Goal: Transaction & Acquisition: Book appointment/travel/reservation

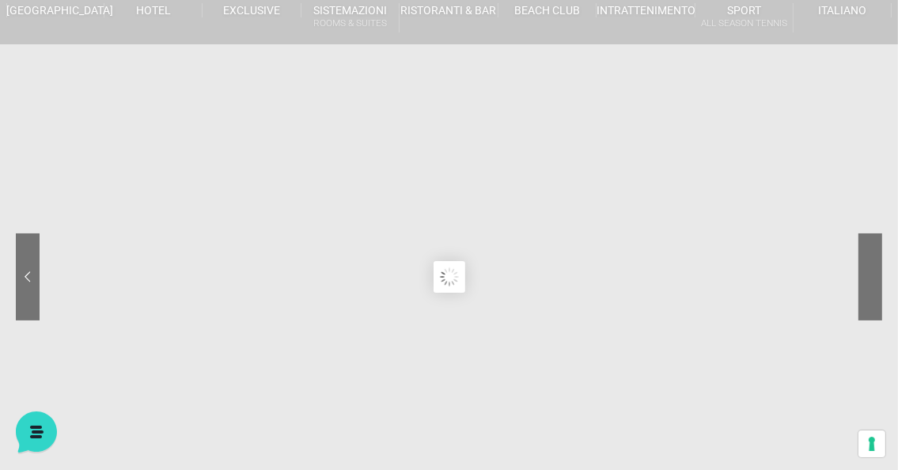
click at [864, 275] on sr7-nav-img-live at bounding box center [811, 276] width 142 height 87
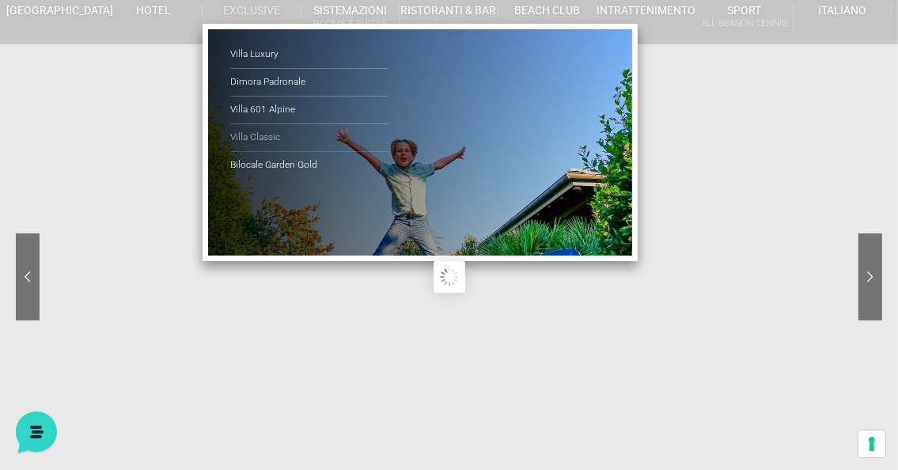
click at [256, 136] on link "Villa Classic" at bounding box center [309, 138] width 158 height 28
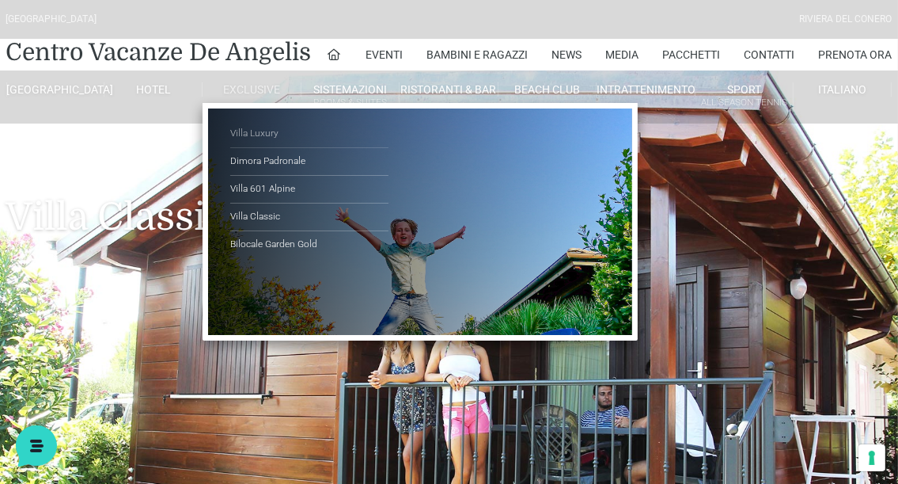
click at [256, 132] on link "Villa Luxury" at bounding box center [309, 134] width 158 height 28
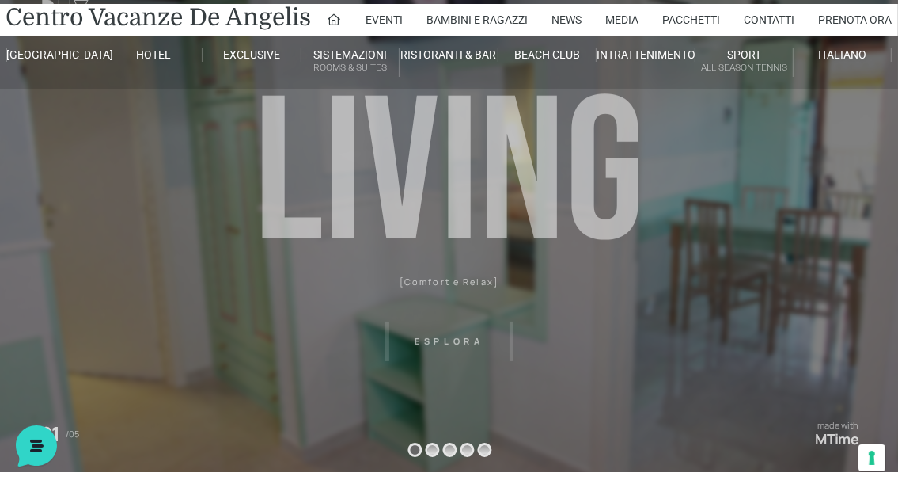
scroll to position [79, 0]
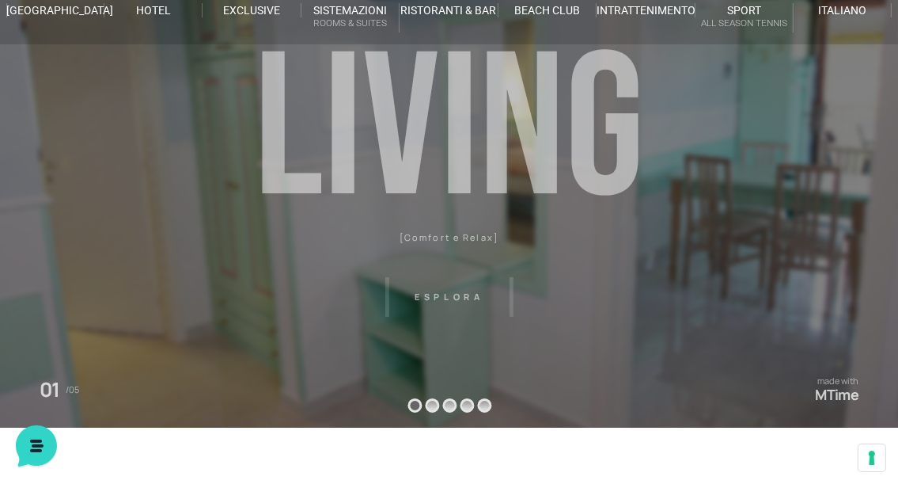
click at [438, 293] on header "Villaggio Hotel Resort Riviera Del Conero Centro Vacanze De Angelis Eventi Miss…" at bounding box center [449, 277] width 898 height 712
click at [428, 401] on header "Villaggio Hotel Resort Riviera Del Conero Centro Vacanze De Angelis Eventi Miss…" at bounding box center [449, 277] width 898 height 712
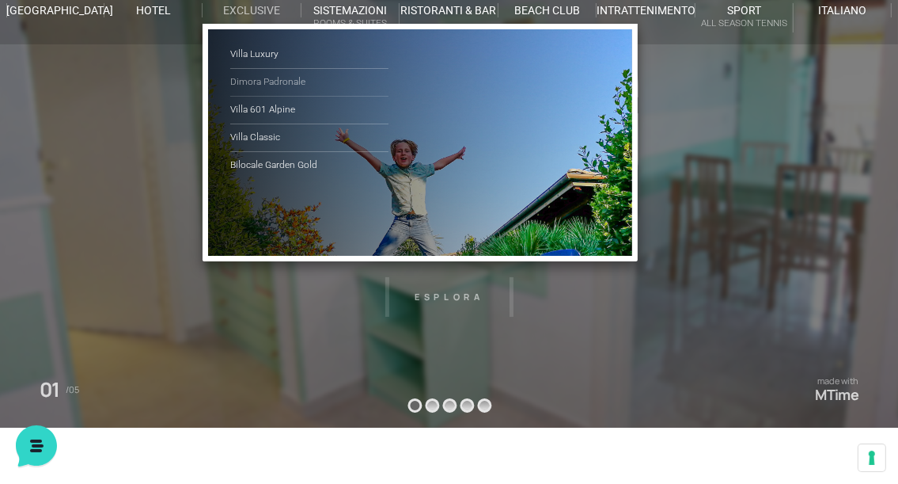
click at [275, 81] on link "Dimora Padronale" at bounding box center [309, 83] width 158 height 28
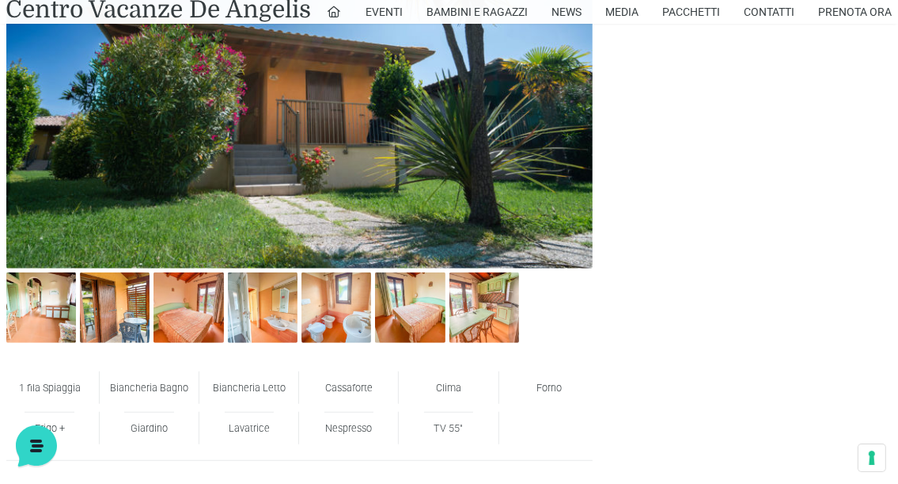
scroll to position [791, 0]
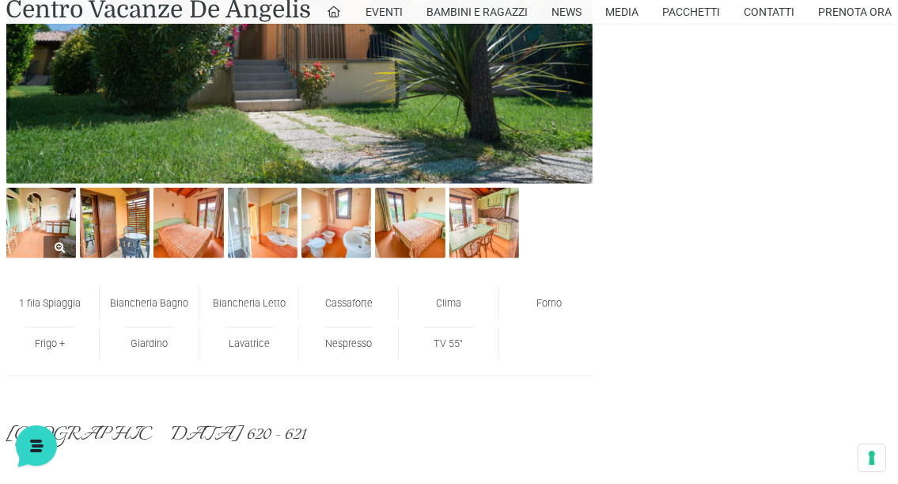
click at [54, 229] on img at bounding box center [41, 223] width 70 height 70
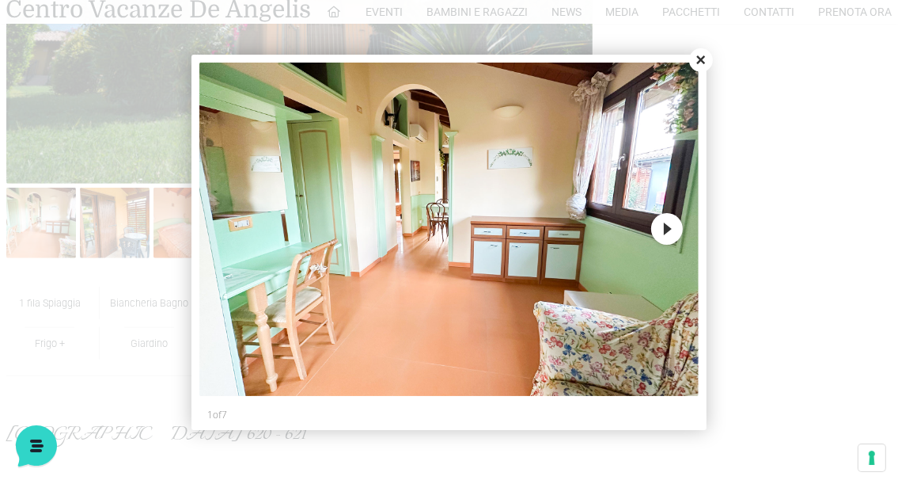
click at [662, 229] on button "Next" at bounding box center [667, 229] width 32 height 32
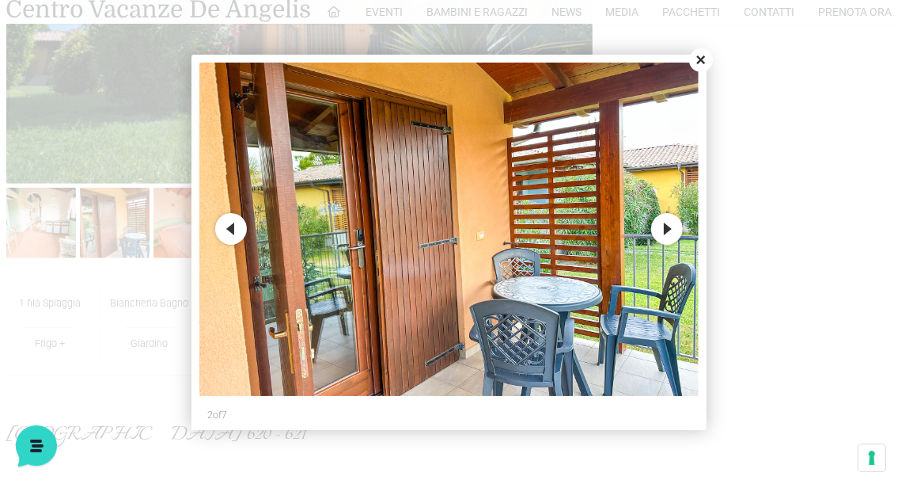
click at [662, 229] on button "Next" at bounding box center [667, 229] width 32 height 32
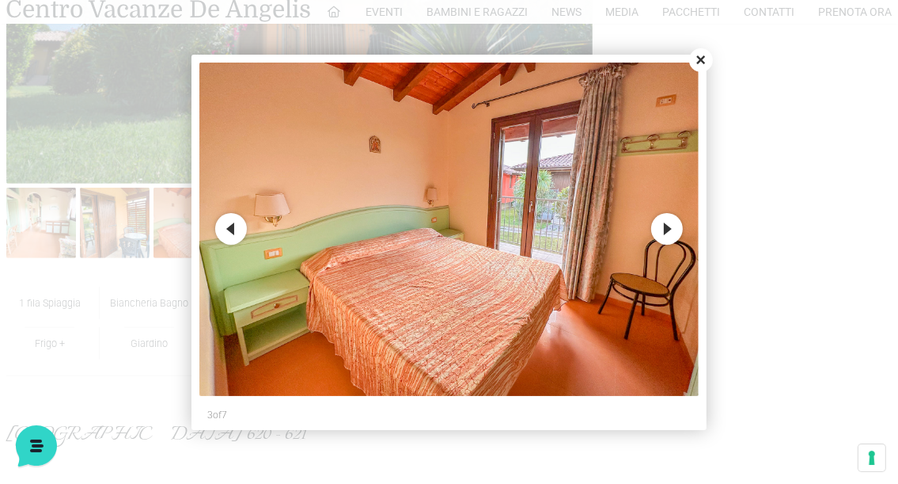
click at [662, 229] on button "Next" at bounding box center [667, 229] width 32 height 32
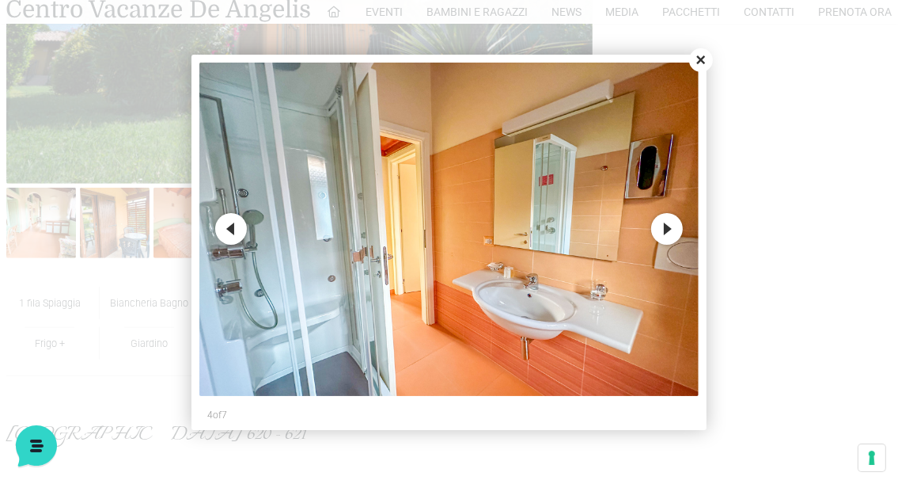
click at [662, 229] on button "Next" at bounding box center [667, 229] width 32 height 32
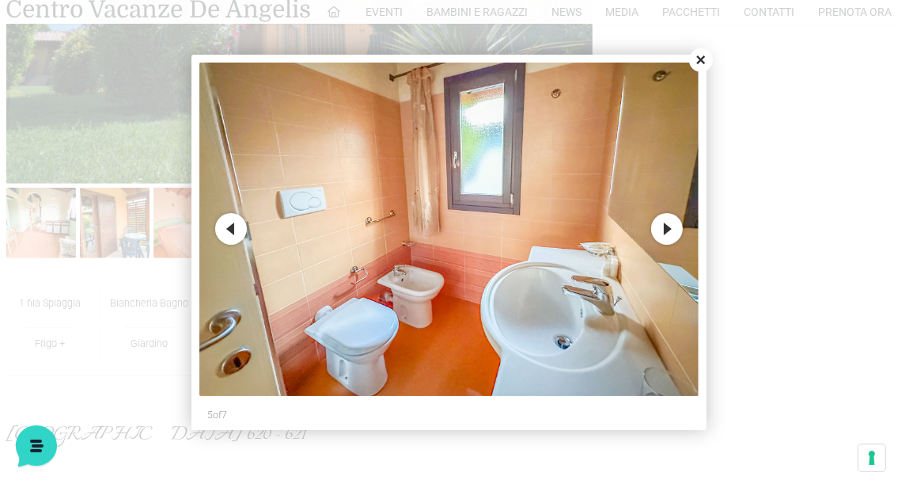
click at [662, 229] on button "Next" at bounding box center [667, 229] width 32 height 32
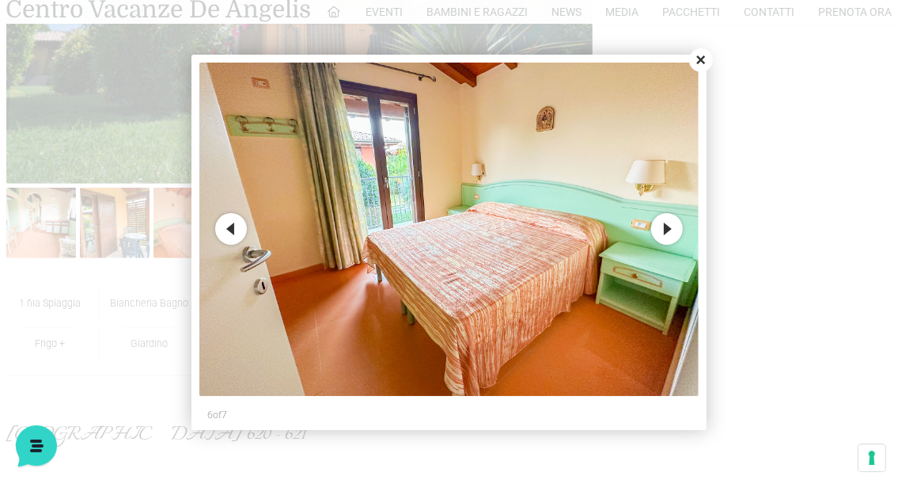
click at [662, 229] on button "Next" at bounding box center [667, 229] width 32 height 32
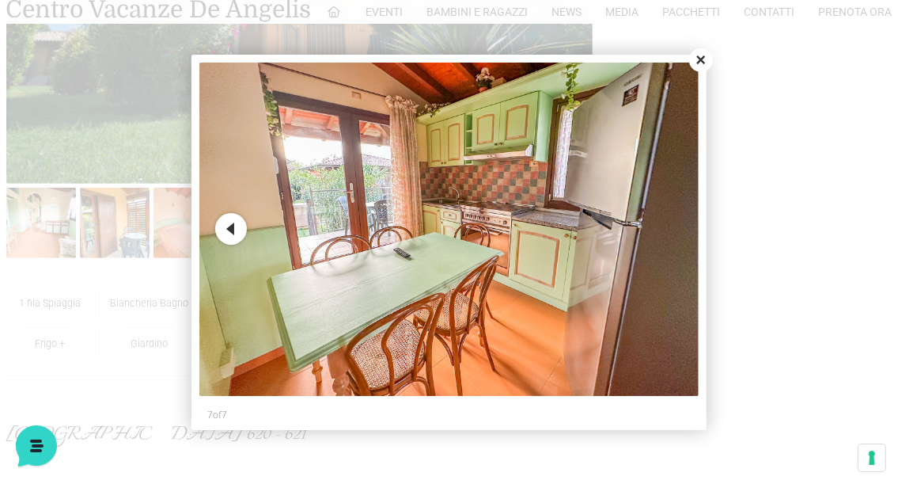
click at [662, 229] on img at bounding box center [449, 229] width 500 height 333
click at [700, 62] on button "Close" at bounding box center [701, 60] width 24 height 24
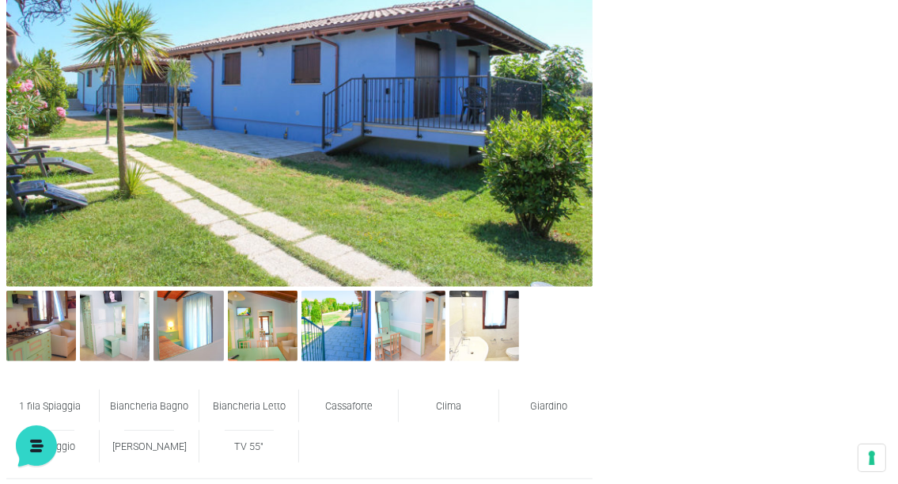
scroll to position [712, 0]
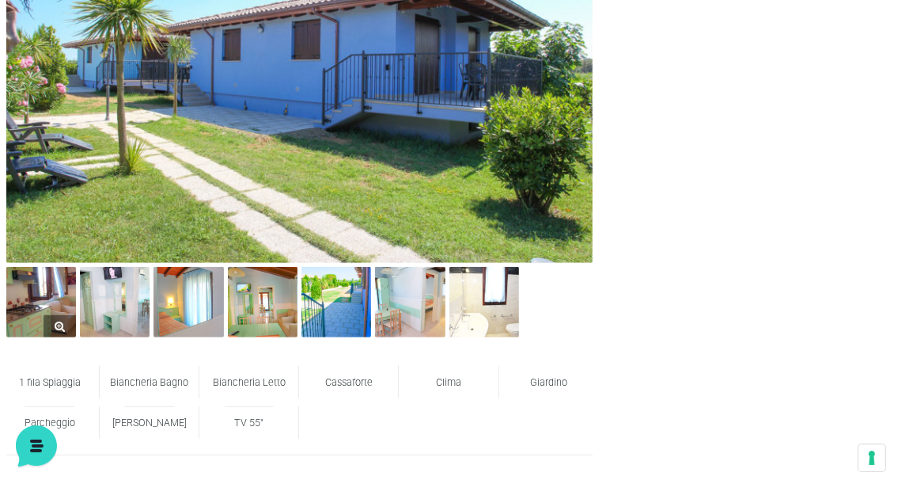
click at [40, 304] on img at bounding box center [41, 302] width 70 height 70
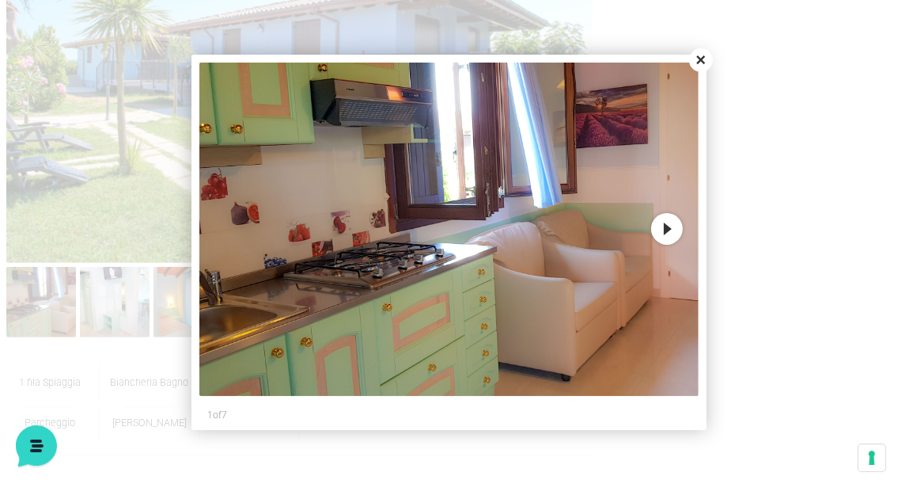
click at [664, 226] on button "Next" at bounding box center [667, 229] width 32 height 32
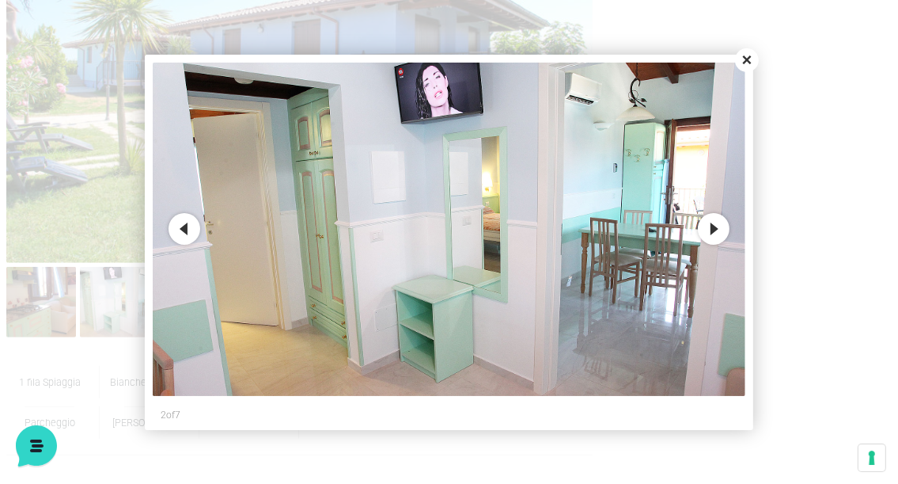
click at [715, 226] on button "Next" at bounding box center [714, 229] width 32 height 32
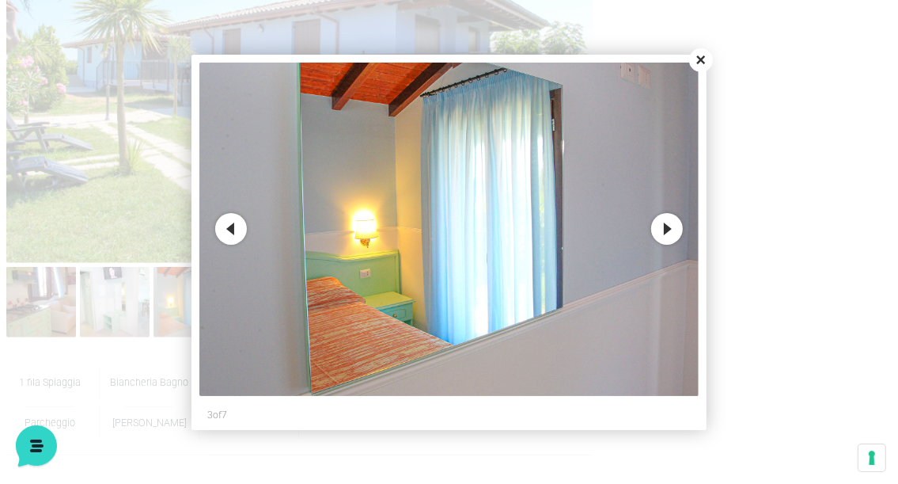
click at [661, 225] on button "Next" at bounding box center [667, 229] width 32 height 32
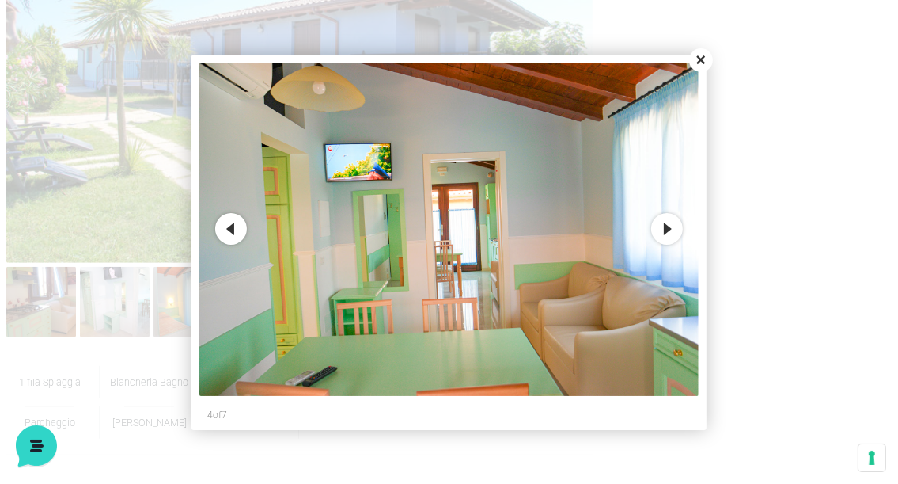
click at [661, 225] on button "Next" at bounding box center [667, 229] width 32 height 32
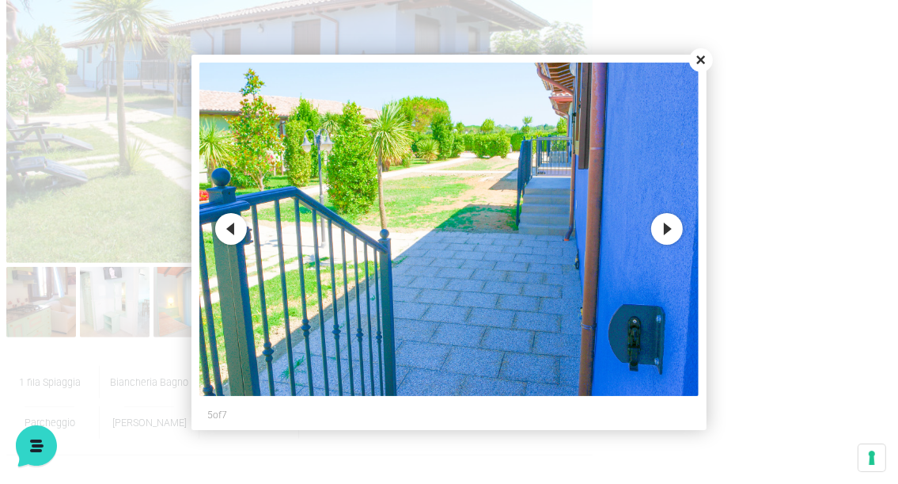
click at [661, 225] on button "Next" at bounding box center [667, 229] width 32 height 32
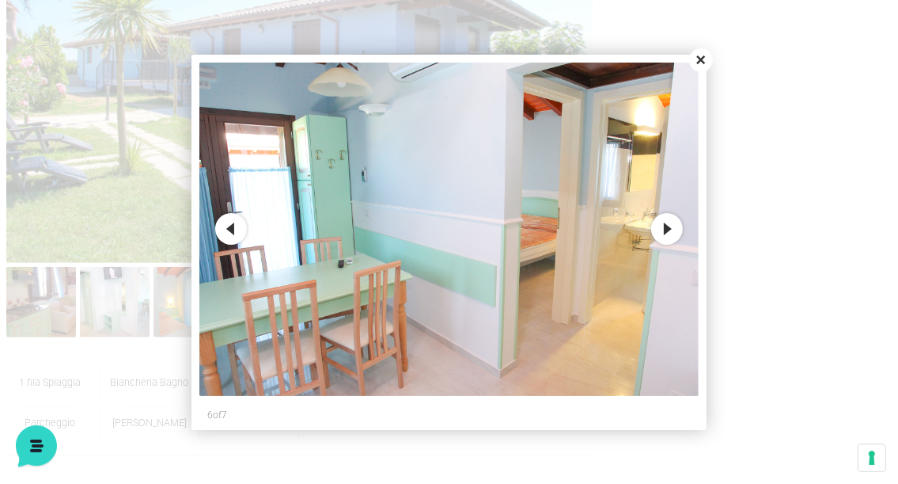
click at [661, 225] on button "Next" at bounding box center [667, 229] width 32 height 32
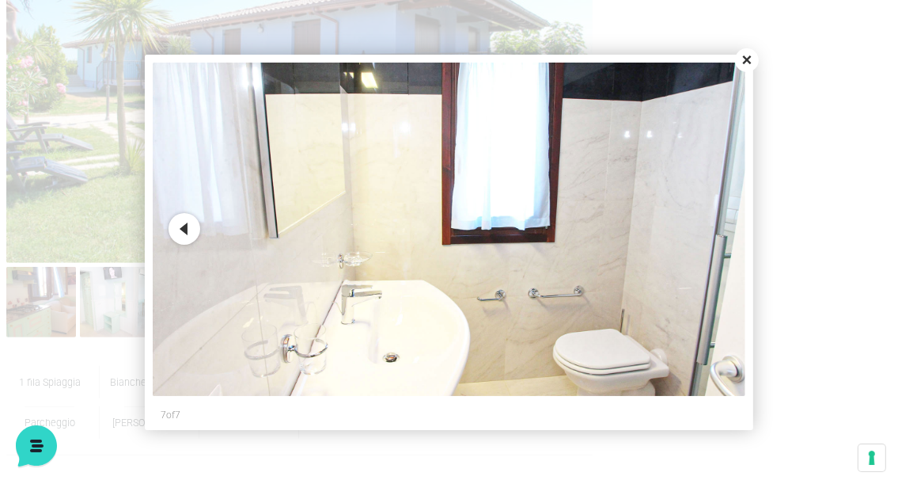
click at [742, 58] on button "Close" at bounding box center [747, 60] width 24 height 24
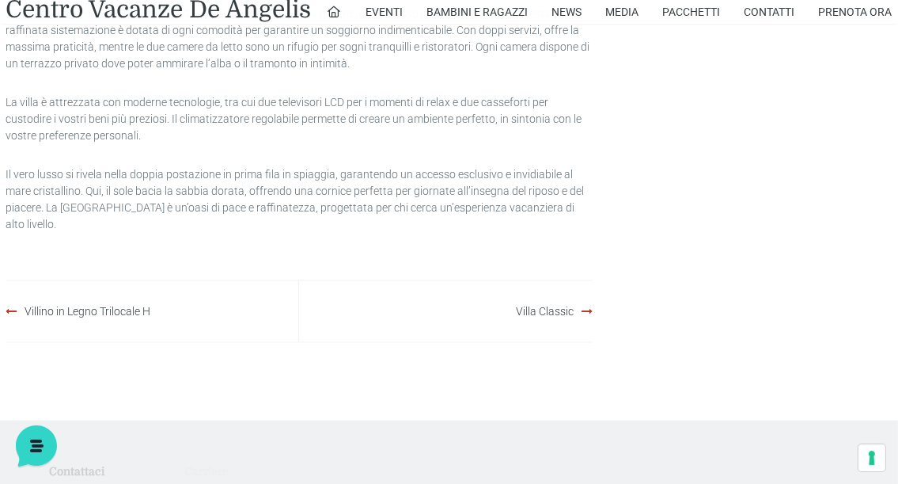
scroll to position [1662, 0]
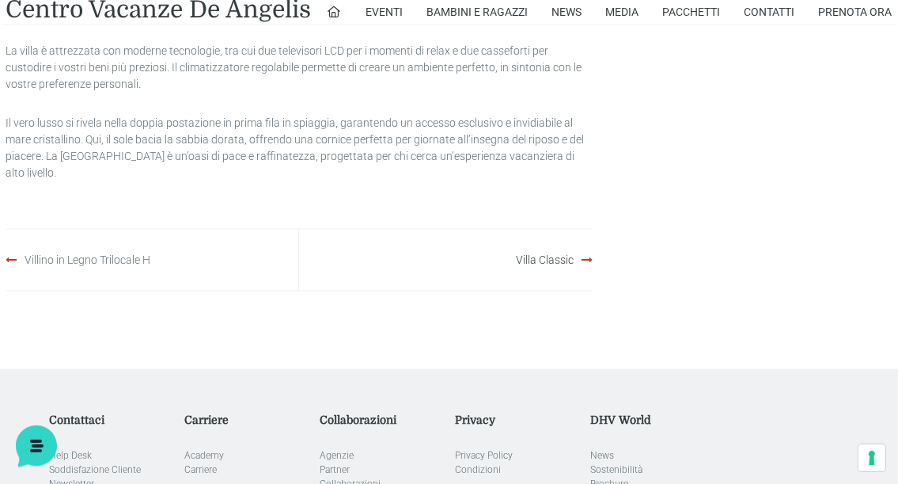
click at [127, 253] on link "Villino in Legno Trilocale H" at bounding box center [88, 259] width 126 height 13
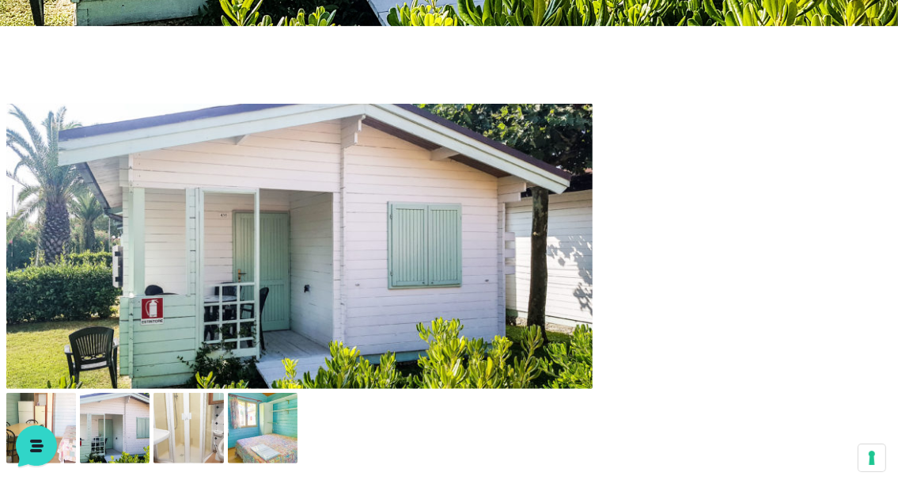
scroll to position [633, 0]
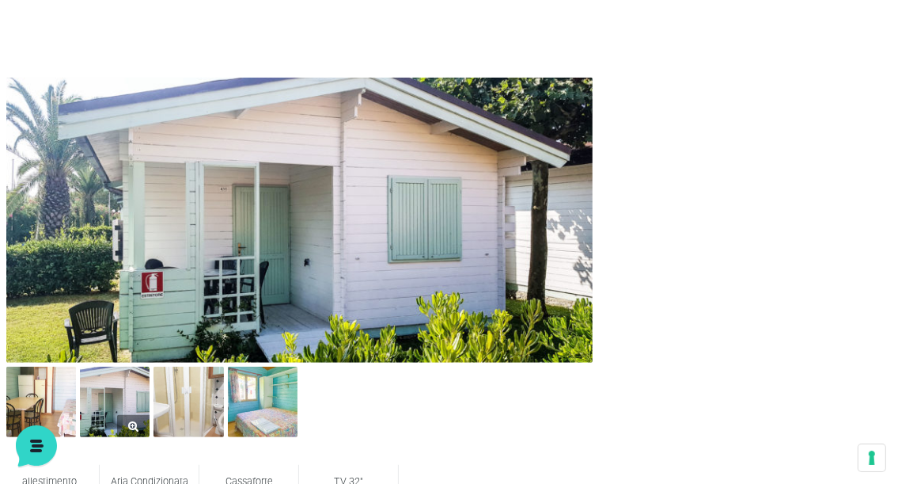
click at [108, 408] on img at bounding box center [115, 401] width 70 height 70
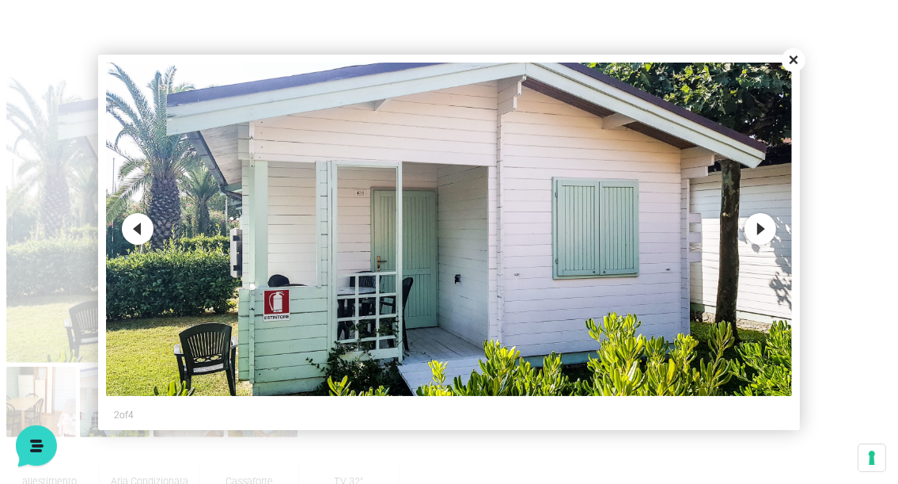
click at [757, 228] on button "Next" at bounding box center [761, 229] width 32 height 32
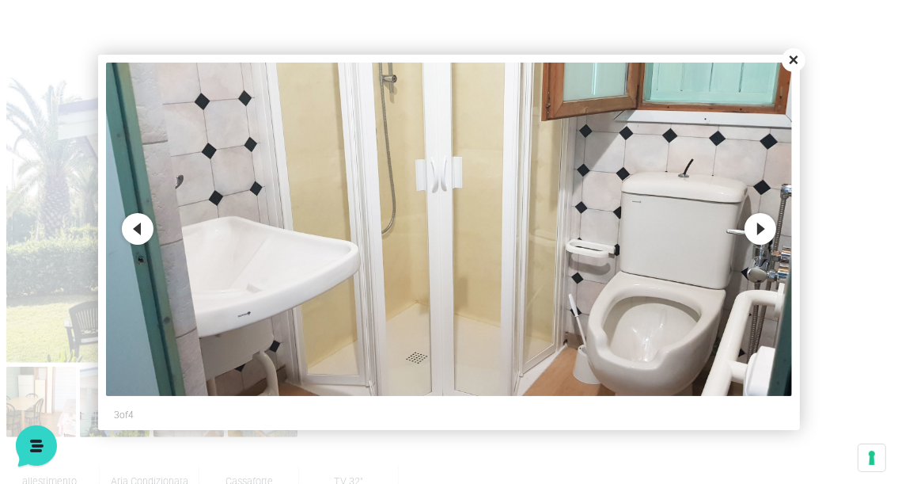
click at [757, 228] on button "Next" at bounding box center [761, 229] width 32 height 32
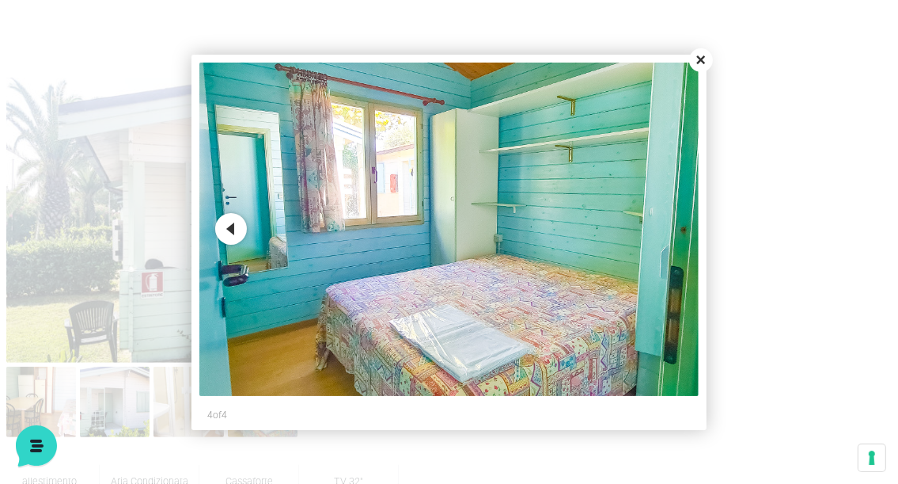
click at [698, 59] on button "Close" at bounding box center [701, 60] width 24 height 24
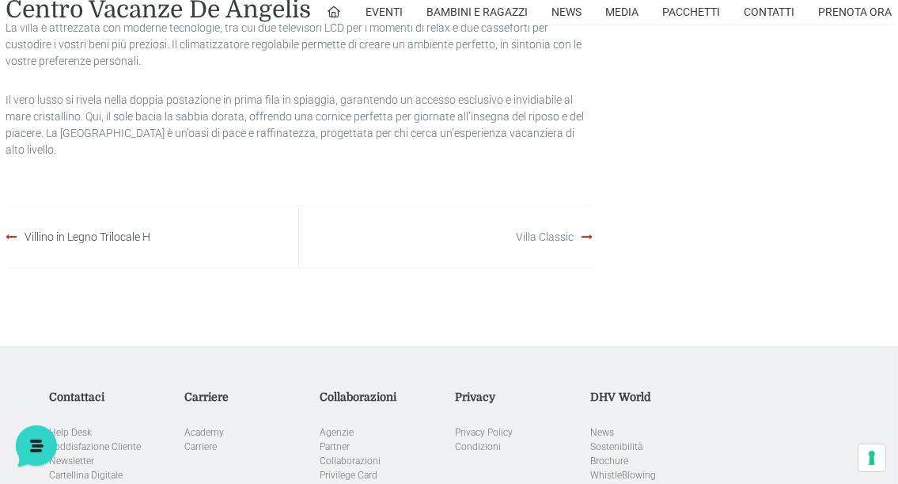
click at [552, 230] on link "Villa Classic" at bounding box center [545, 236] width 58 height 13
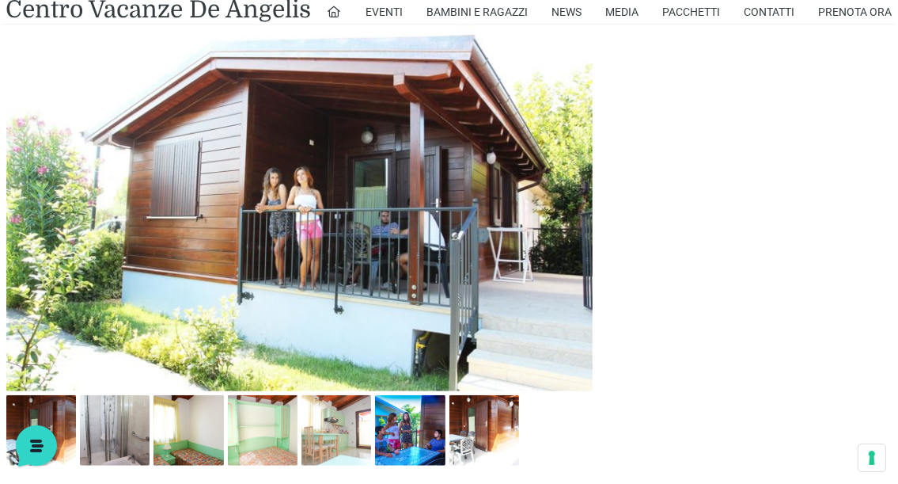
scroll to position [1029, 0]
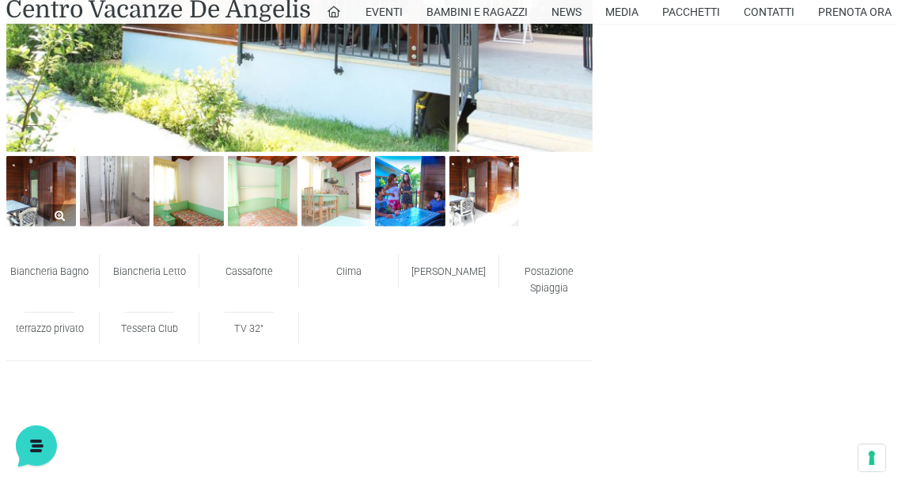
click at [48, 206] on link at bounding box center [41, 191] width 70 height 70
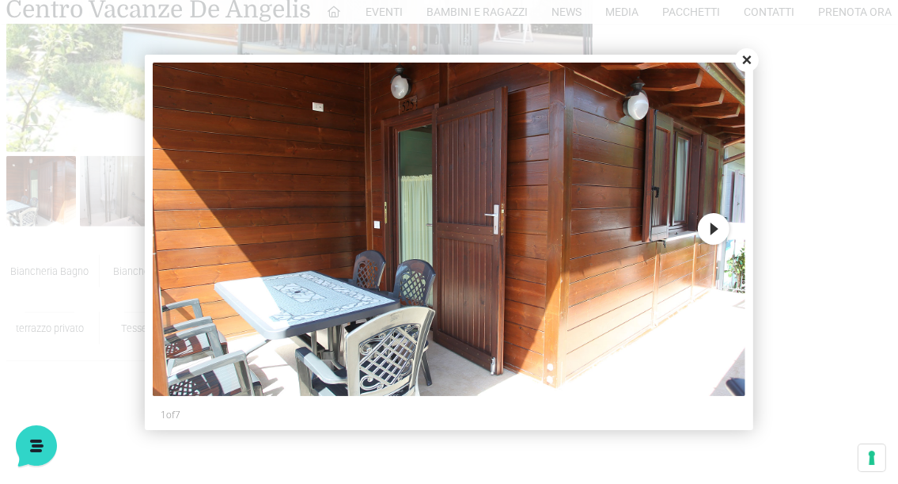
click at [714, 224] on button "Next" at bounding box center [714, 229] width 32 height 32
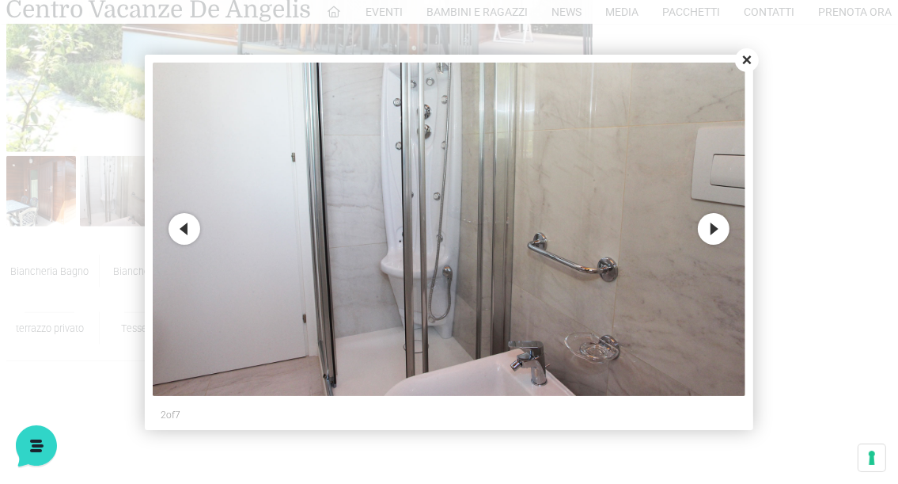
click at [714, 224] on button "Next" at bounding box center [714, 229] width 32 height 32
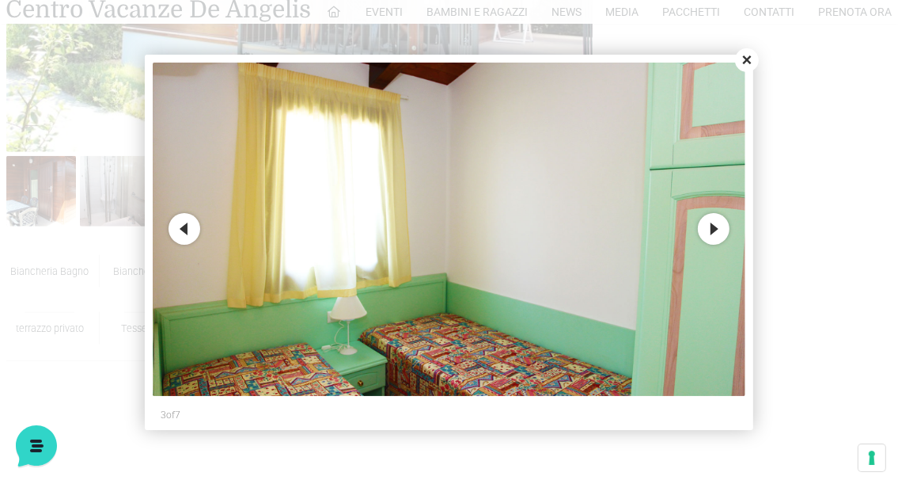
click at [714, 224] on button "Next" at bounding box center [714, 229] width 32 height 32
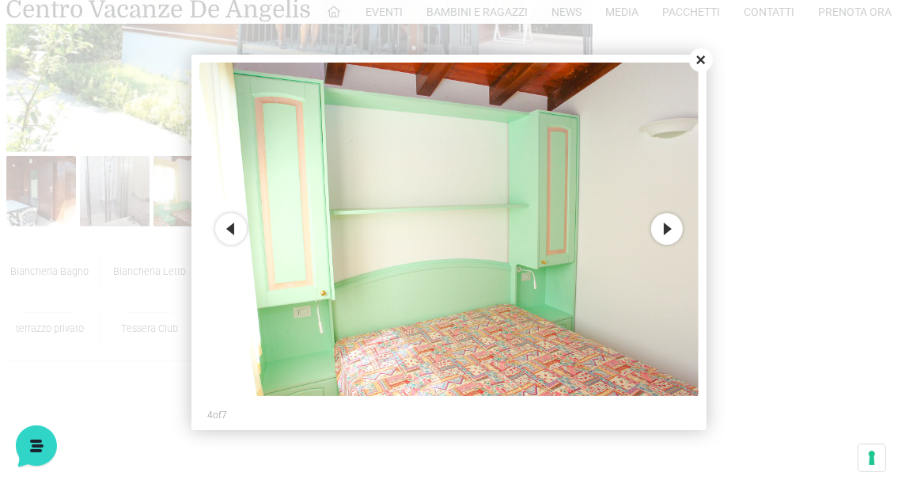
click at [663, 230] on button "Next" at bounding box center [667, 229] width 32 height 32
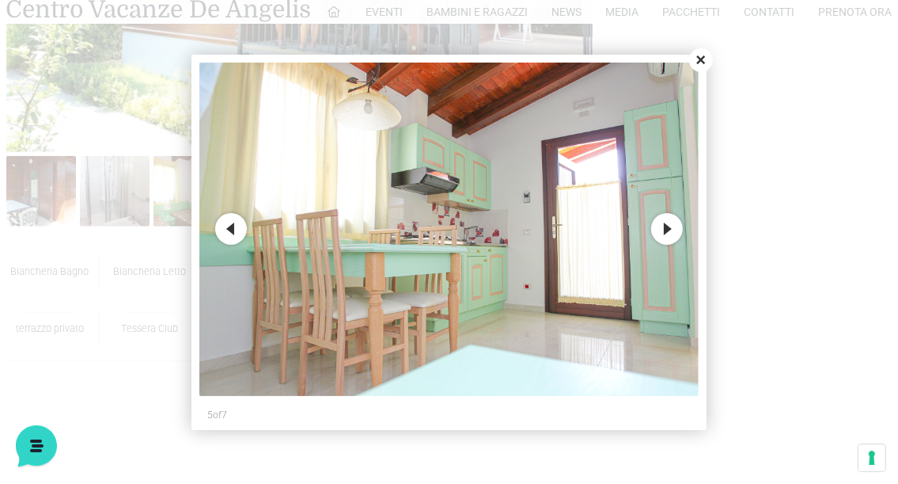
click at [663, 229] on button "Next" at bounding box center [667, 229] width 32 height 32
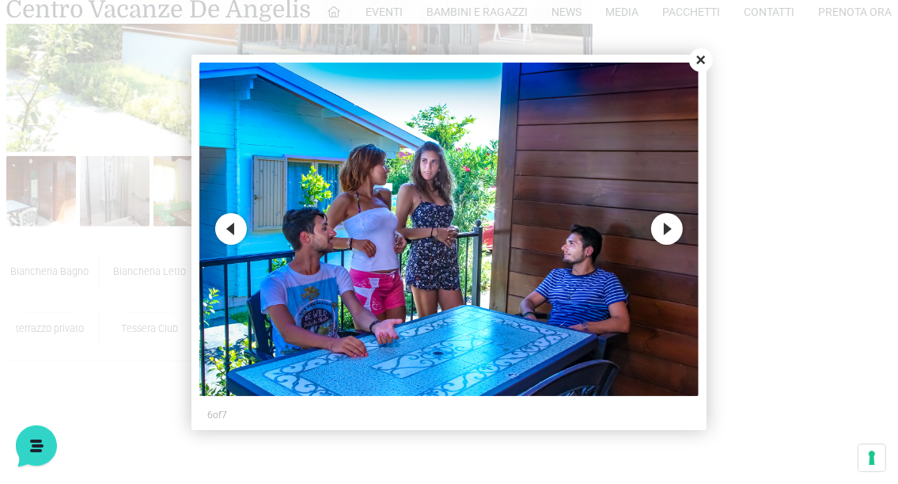
click at [663, 229] on button "Next" at bounding box center [667, 229] width 32 height 32
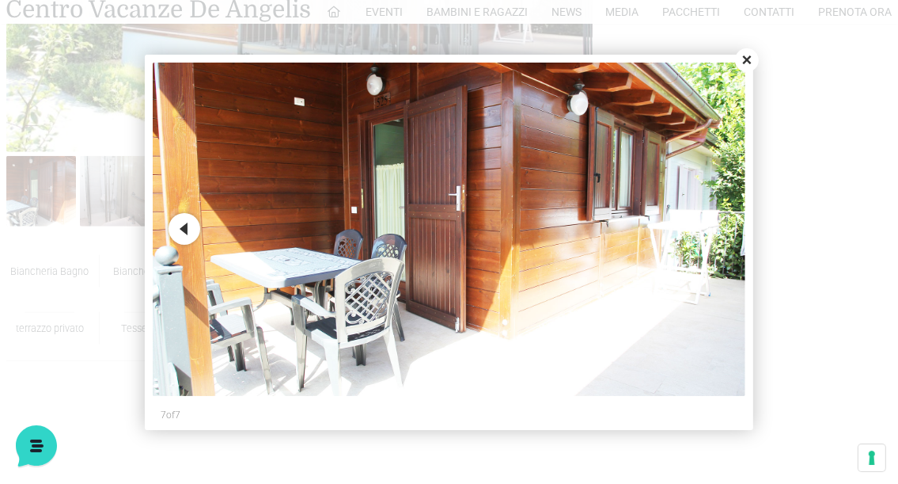
click at [746, 63] on button "Close" at bounding box center [747, 60] width 24 height 24
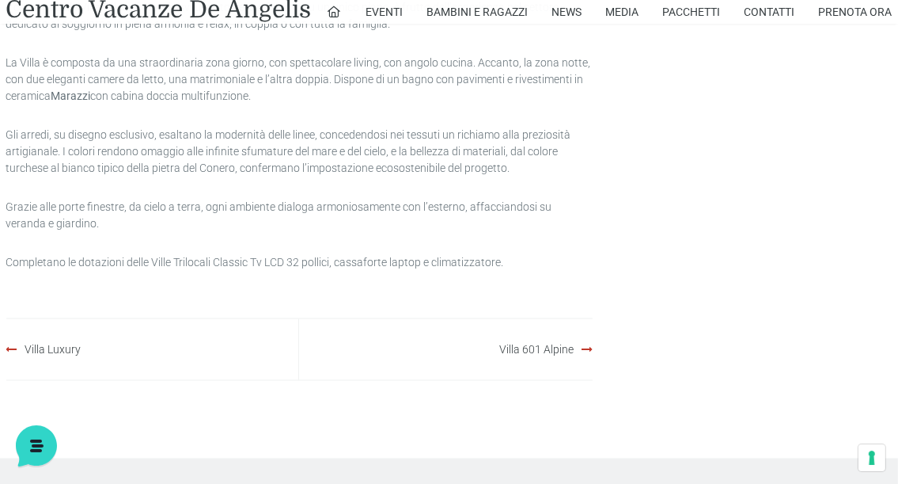
scroll to position [1899, 0]
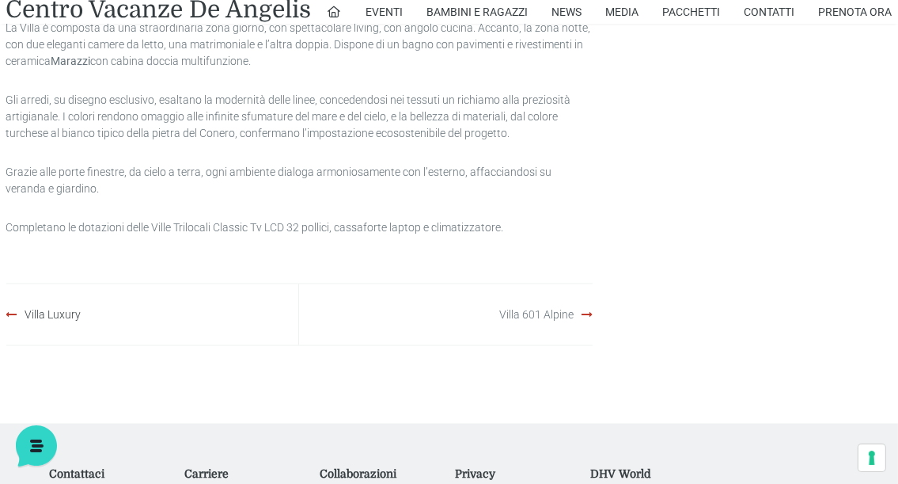
click at [547, 315] on link "Villa 601 Alpine" at bounding box center [536, 314] width 74 height 13
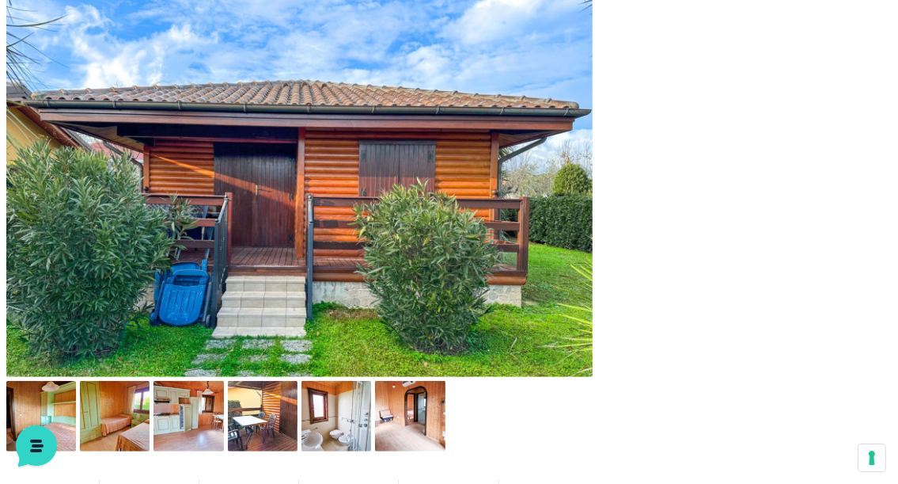
scroll to position [633, 0]
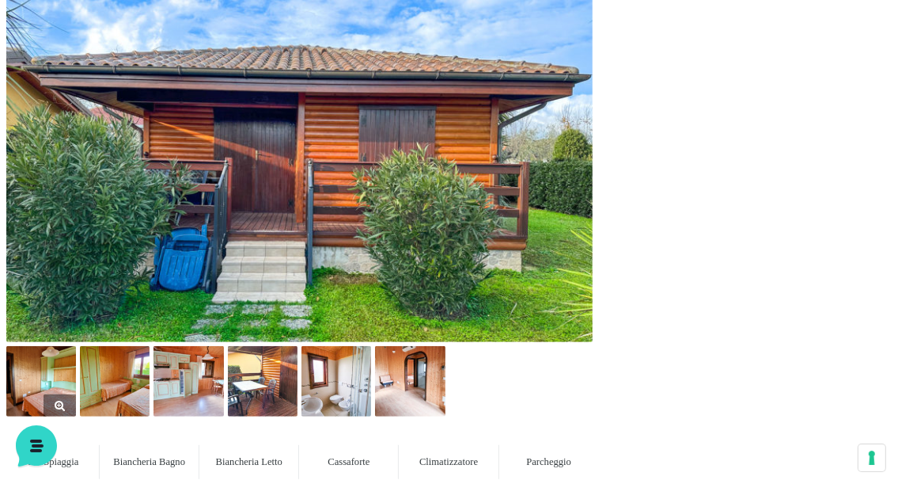
click at [50, 392] on img at bounding box center [41, 381] width 70 height 70
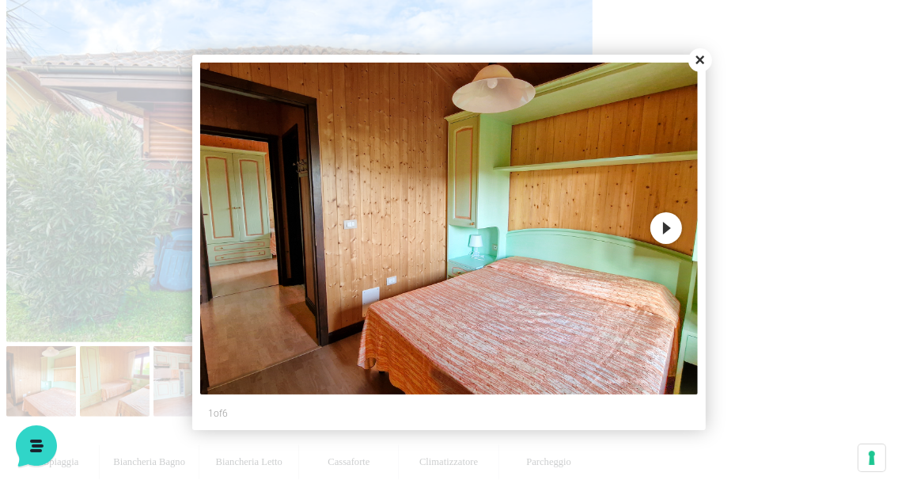
click at [668, 226] on button "Next" at bounding box center [667, 228] width 32 height 32
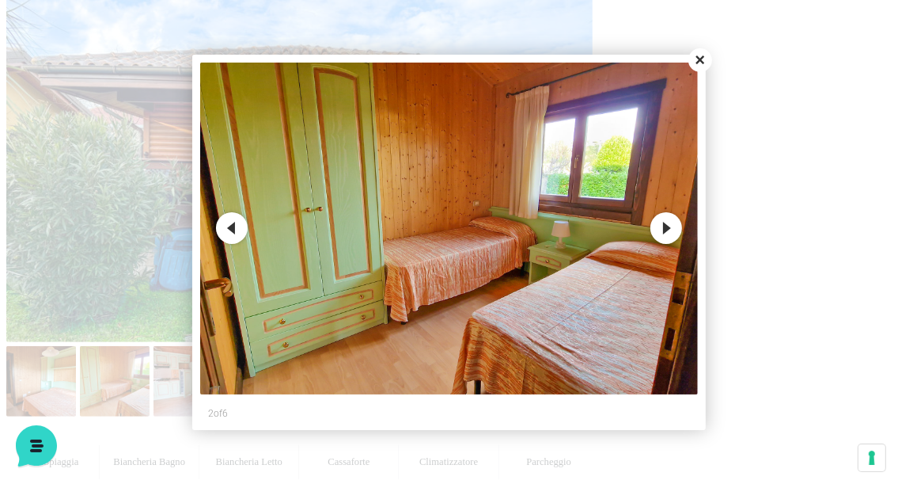
click at [668, 226] on button "Next" at bounding box center [667, 228] width 32 height 32
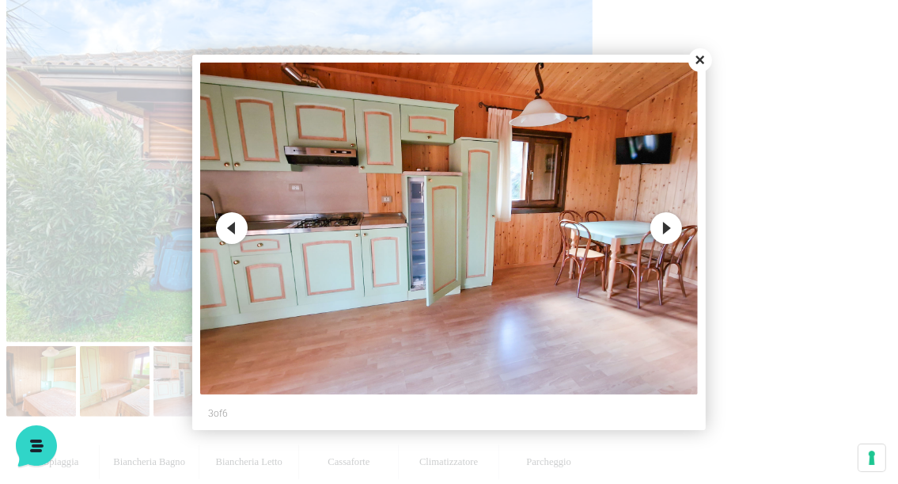
click at [665, 226] on button "Next" at bounding box center [667, 228] width 32 height 32
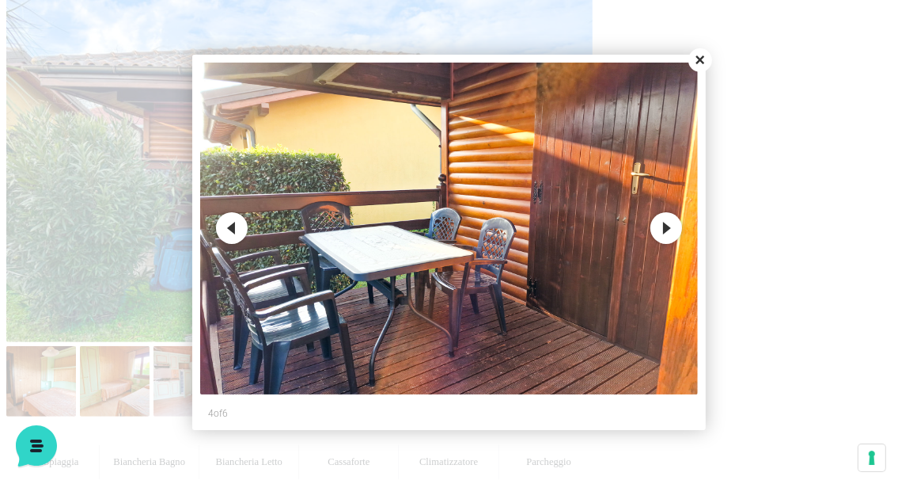
click at [665, 226] on button "Next" at bounding box center [667, 228] width 32 height 32
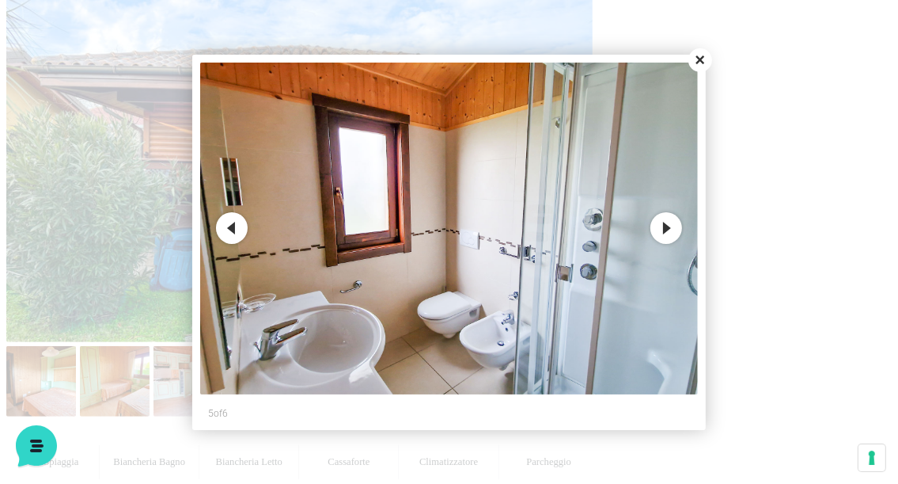
click at [665, 226] on button "Next" at bounding box center [667, 228] width 32 height 32
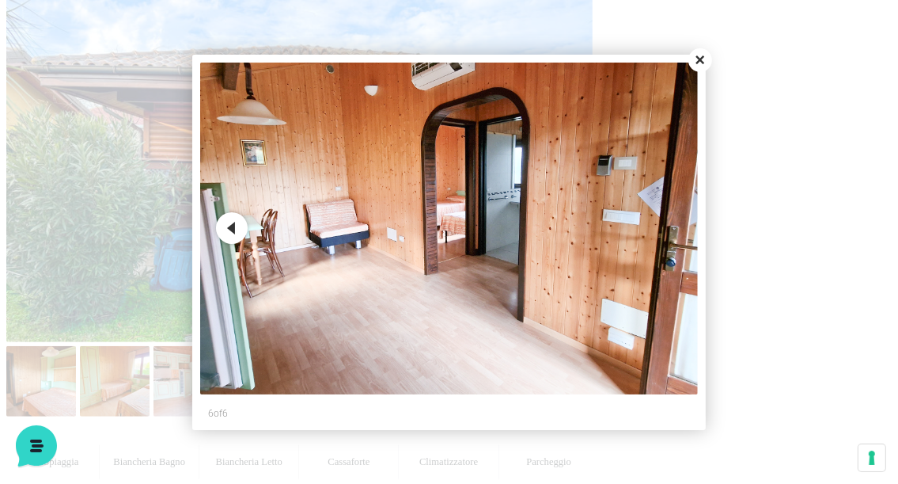
click at [698, 59] on button "Close" at bounding box center [701, 60] width 24 height 24
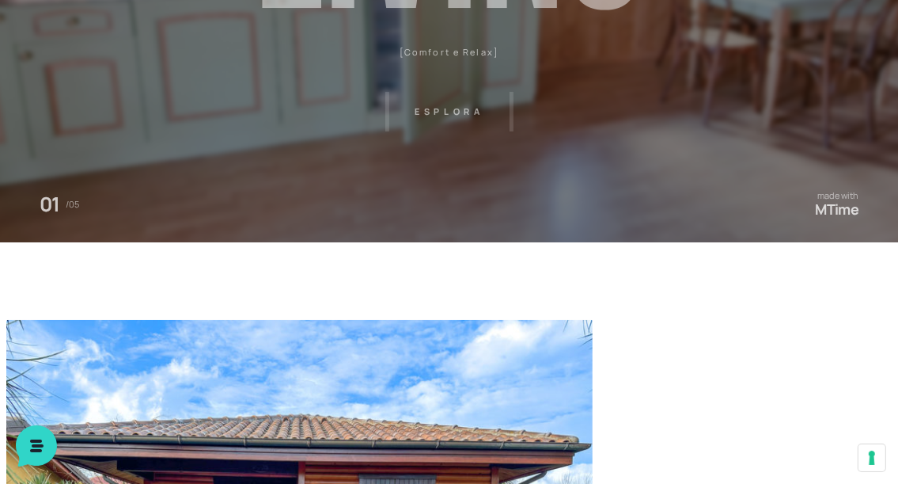
scroll to position [79, 0]
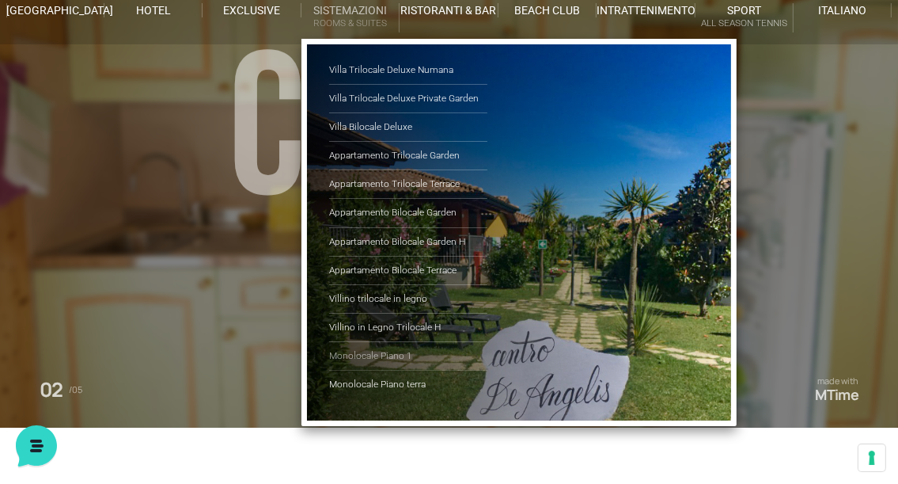
click at [377, 348] on link "Monolocale Piano 1" at bounding box center [408, 356] width 158 height 28
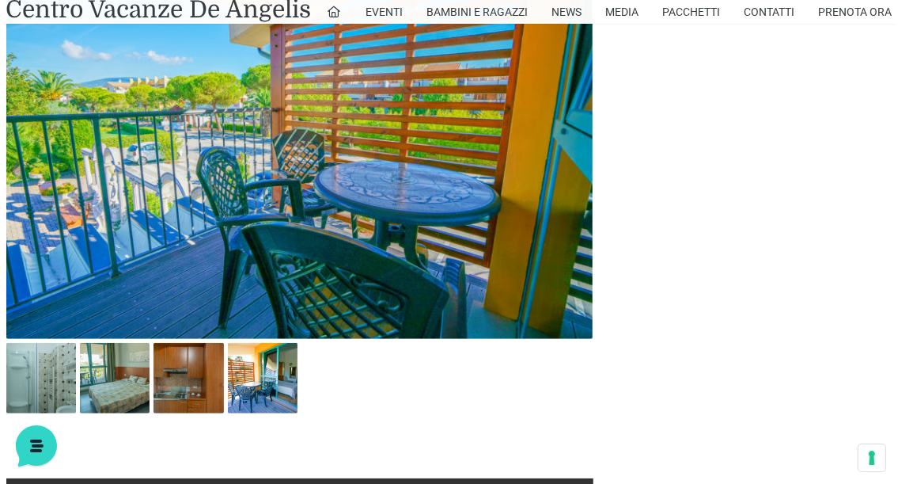
scroll to position [712, 0]
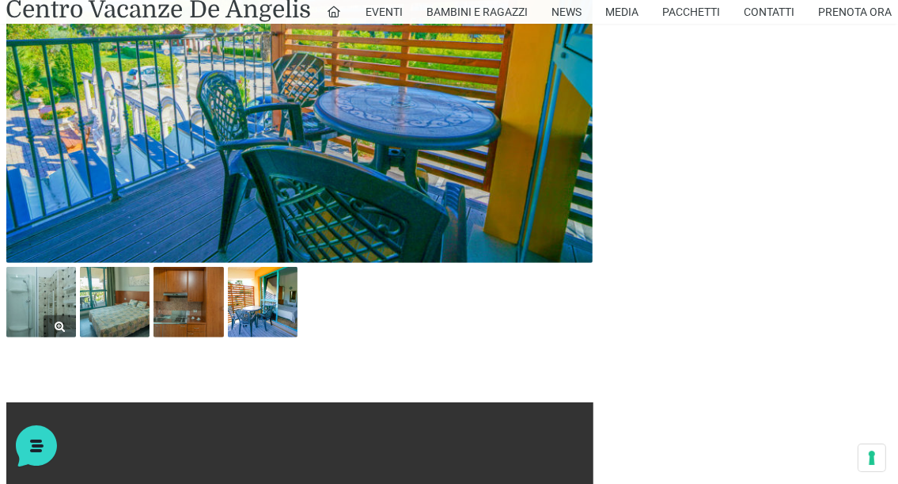
click at [51, 313] on img at bounding box center [41, 302] width 70 height 70
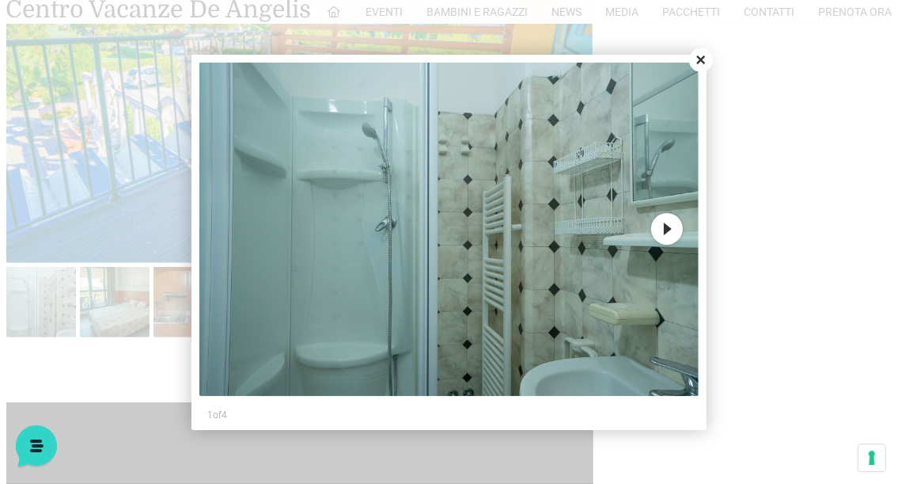
click at [664, 227] on button "Next" at bounding box center [667, 229] width 32 height 32
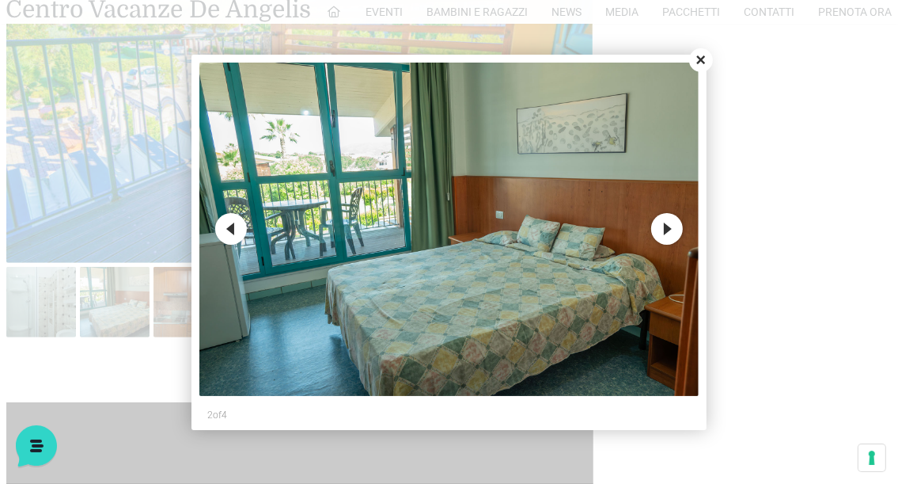
click at [664, 227] on button "Next" at bounding box center [667, 229] width 32 height 32
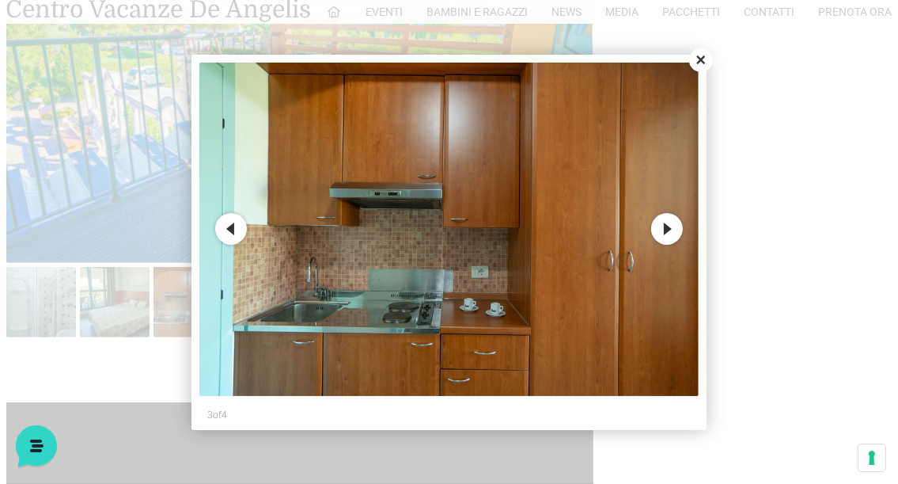
click at [664, 227] on button "Next" at bounding box center [667, 229] width 32 height 32
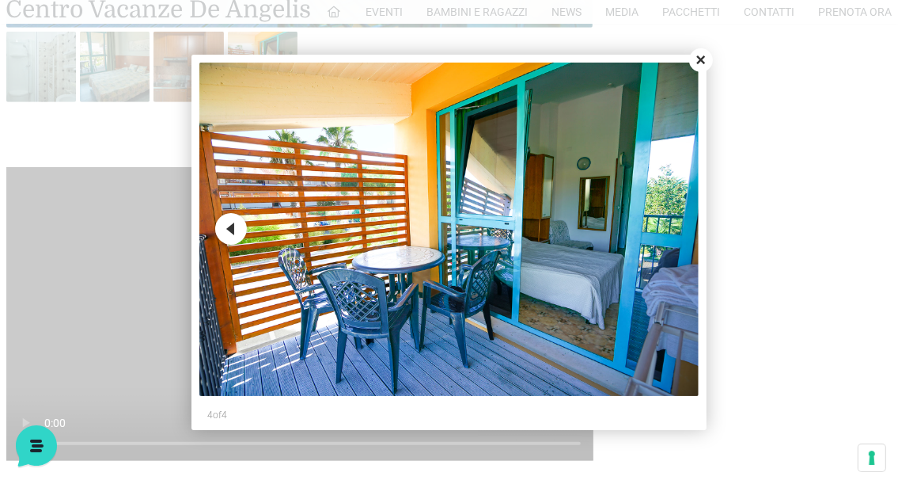
scroll to position [950, 0]
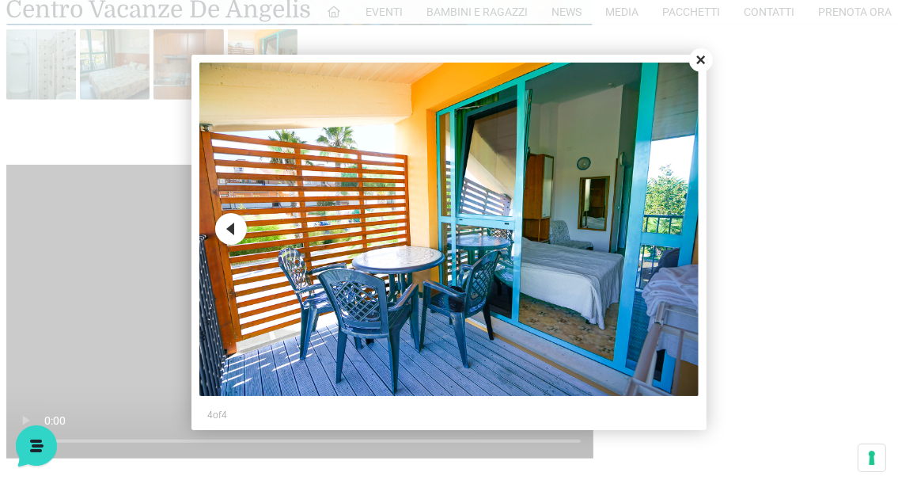
click at [696, 60] on button "Close" at bounding box center [701, 60] width 24 height 24
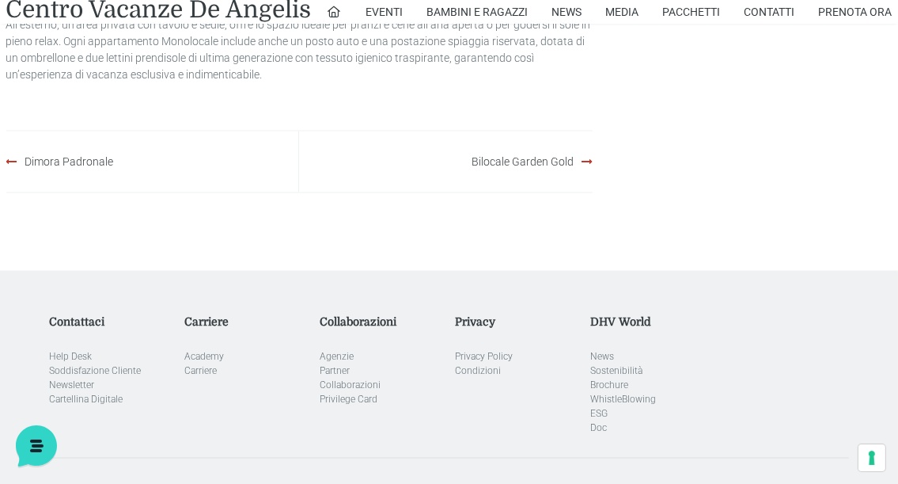
scroll to position [1899, 0]
click at [539, 165] on link "Bilocale Garden Gold" at bounding box center [523, 159] width 102 height 13
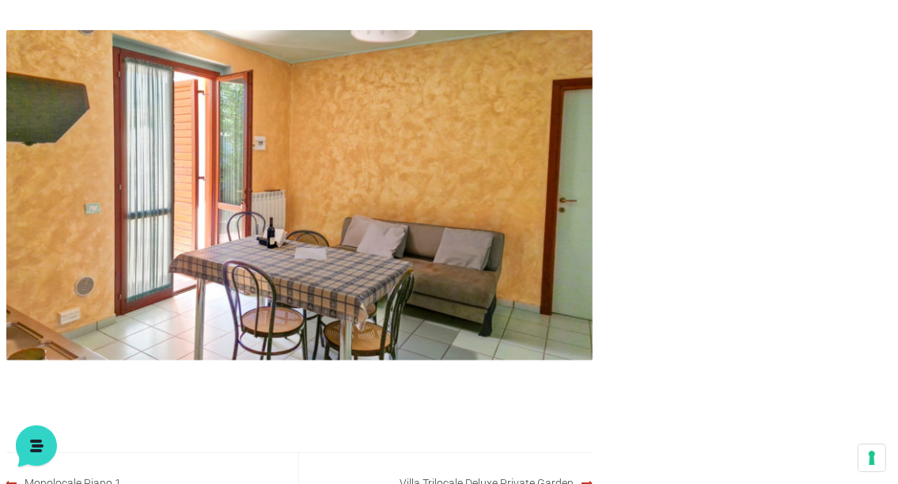
scroll to position [633, 0]
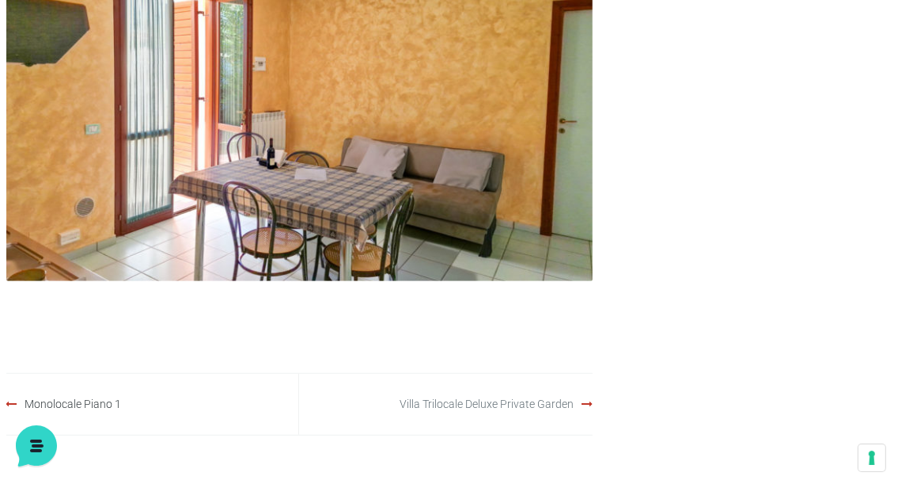
click at [503, 400] on link "Villa Trilocale Deluxe Private Garden" at bounding box center [487, 403] width 174 height 13
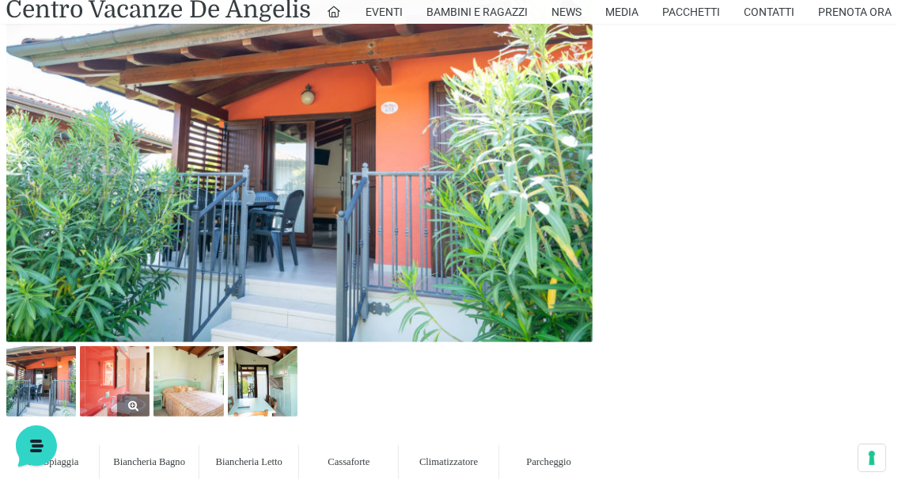
click at [97, 389] on img at bounding box center [115, 381] width 70 height 70
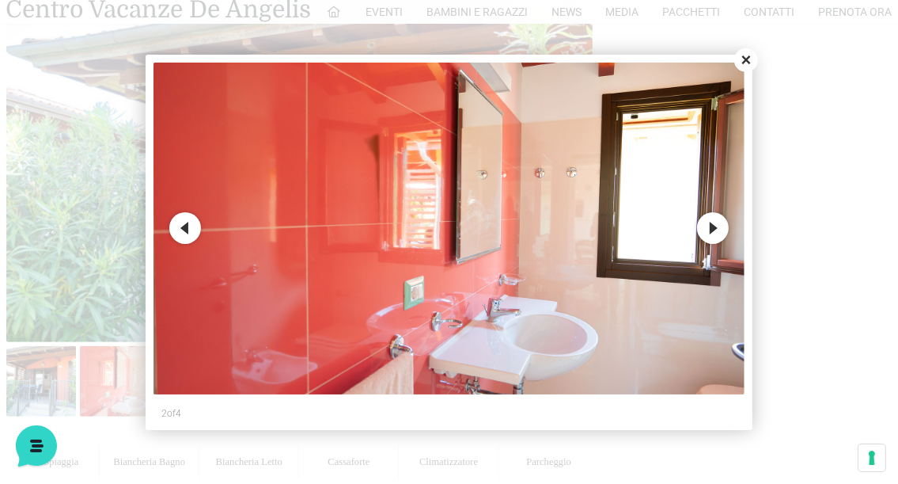
click at [715, 226] on button "Next" at bounding box center [713, 228] width 32 height 32
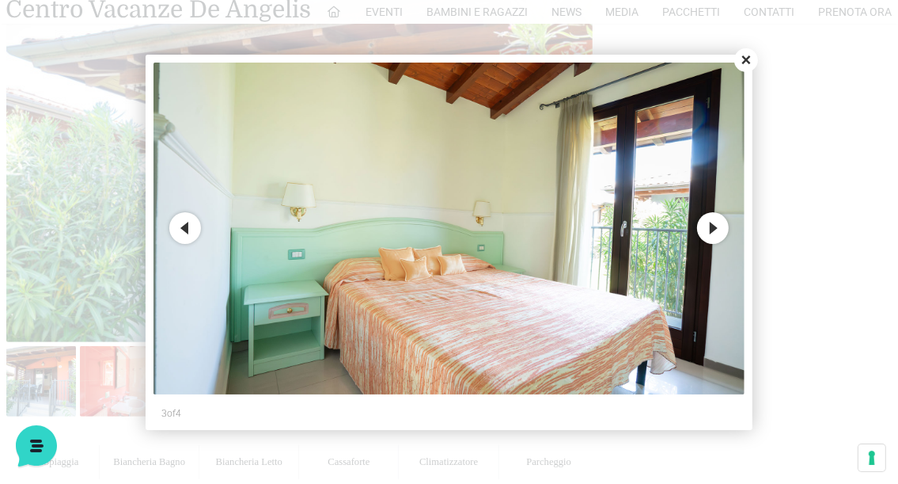
click at [715, 226] on button "Next" at bounding box center [713, 228] width 32 height 32
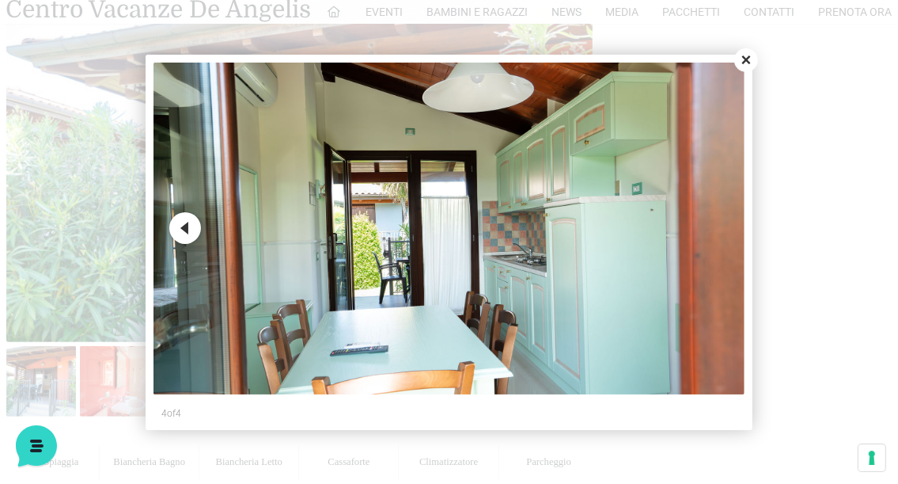
click at [744, 63] on button "Close" at bounding box center [746, 60] width 24 height 24
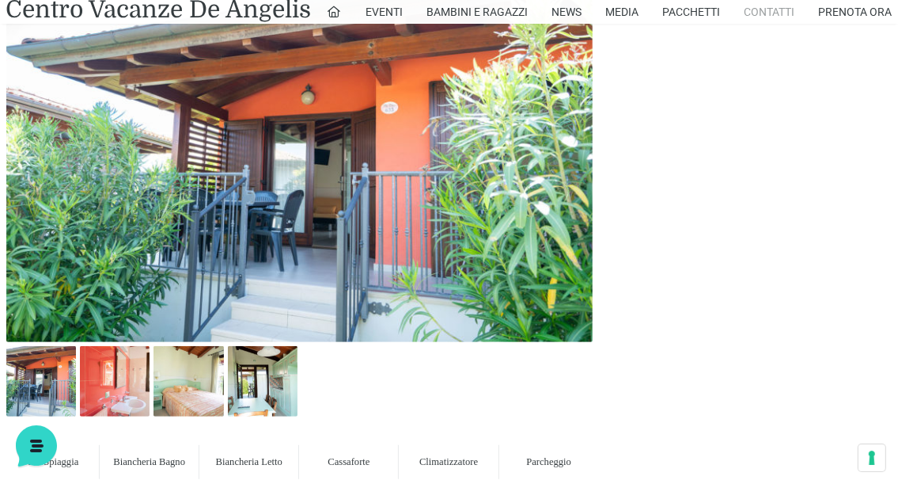
click at [762, 11] on link "Contatti" at bounding box center [770, 12] width 51 height 24
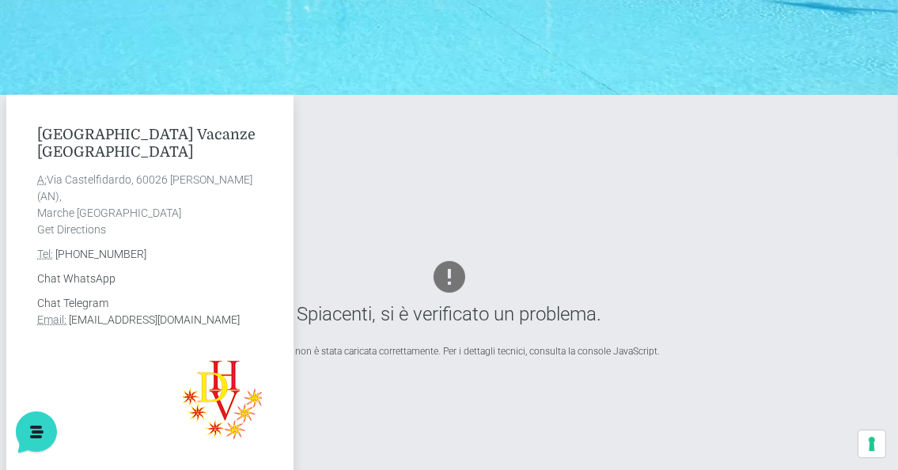
scroll to position [554, 0]
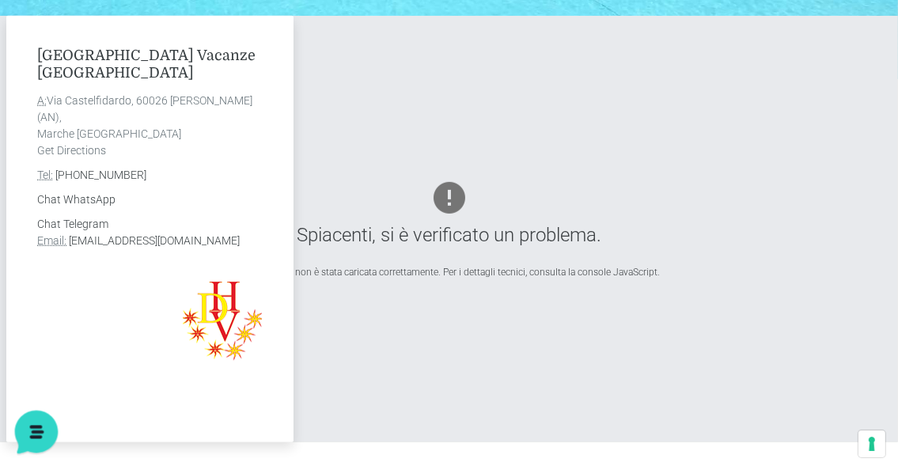
click at [30, 427] on icon at bounding box center [34, 430] width 13 height 13
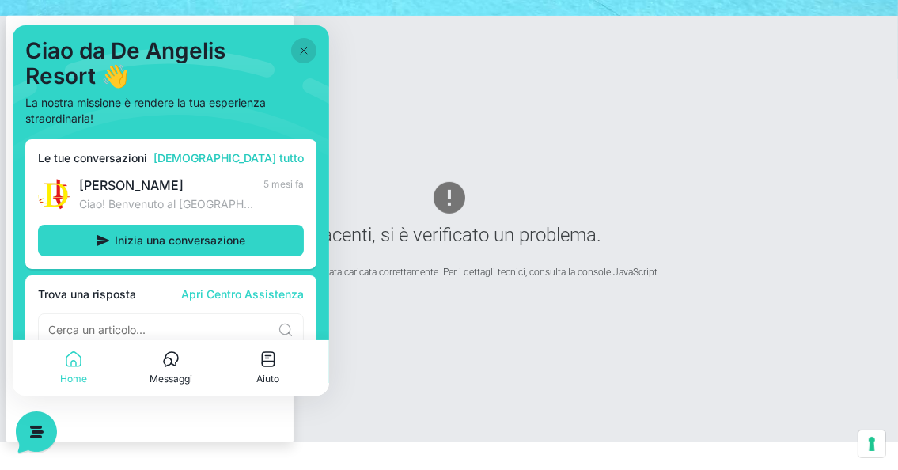
click at [283, 157] on link "[DEMOGRAPHIC_DATA] tutto" at bounding box center [229, 158] width 150 height 13
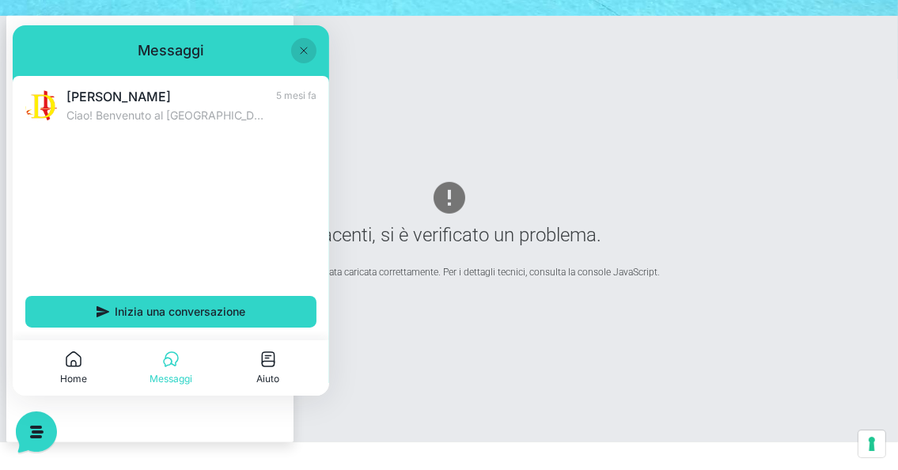
click at [300, 44] on icon at bounding box center [304, 50] width 13 height 13
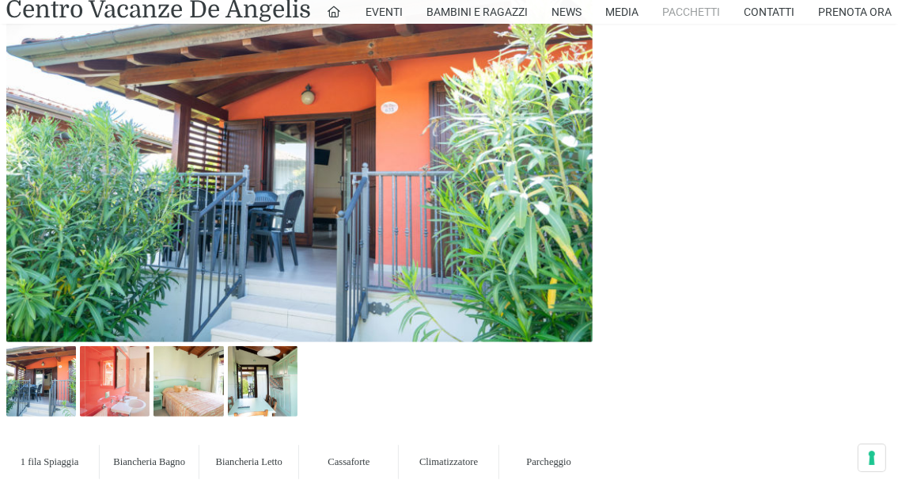
scroll to position [633, 0]
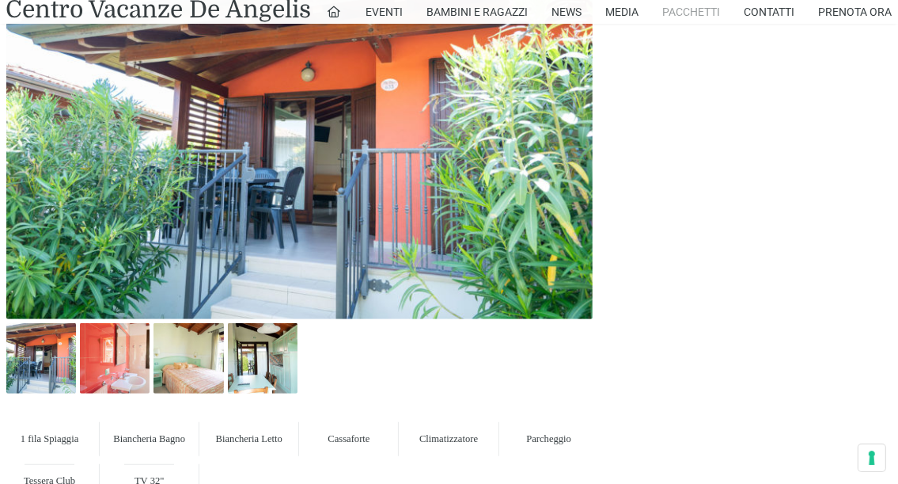
click at [682, 8] on link "Pacchetti" at bounding box center [692, 12] width 58 height 24
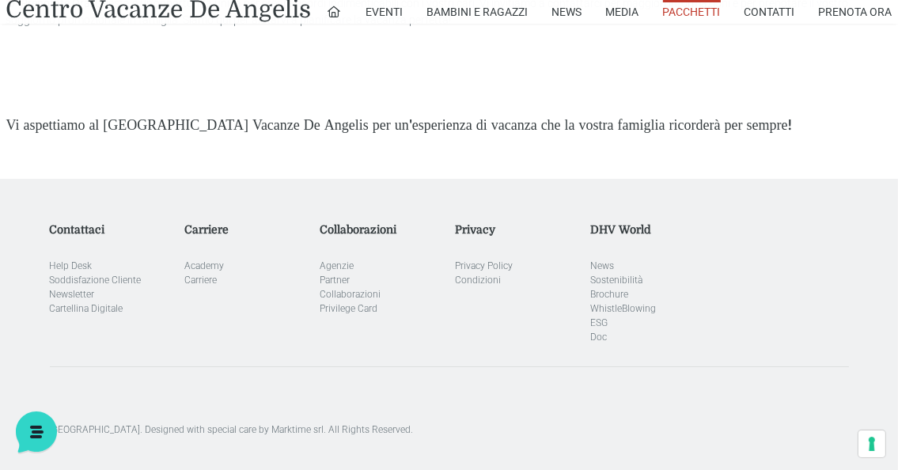
scroll to position [4511, 0]
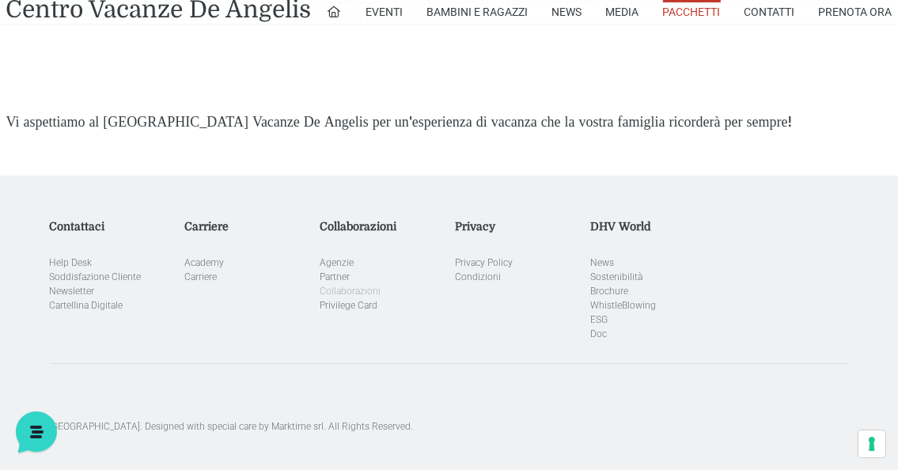
click at [348, 297] on link "Collaborazioni" at bounding box center [350, 291] width 61 height 11
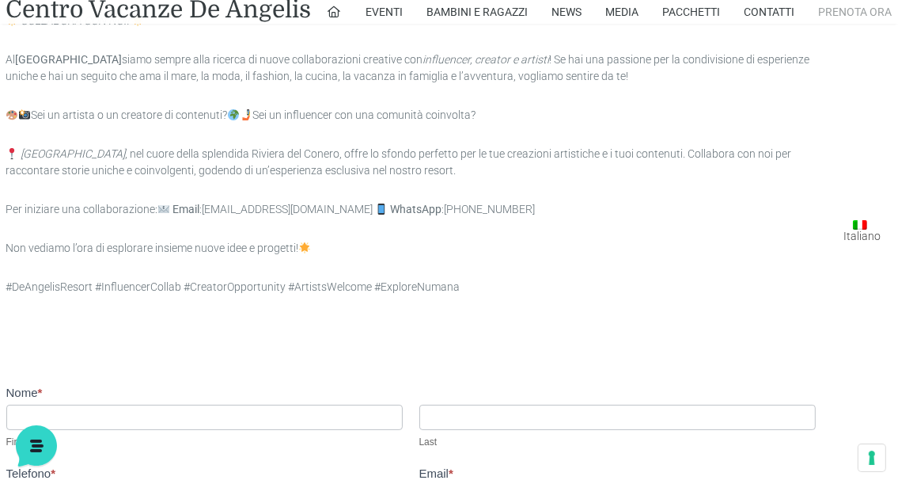
click at [833, 8] on link "Prenota Ora" at bounding box center [856, 12] width 74 height 24
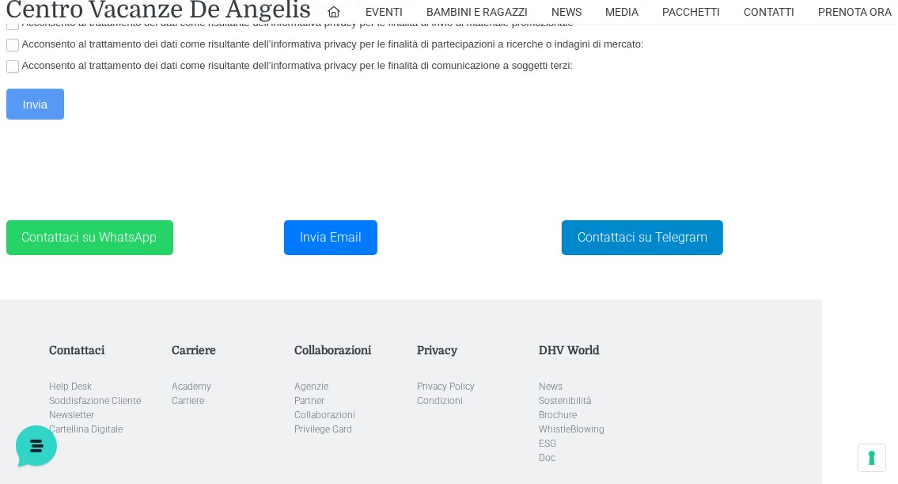
scroll to position [633, 0]
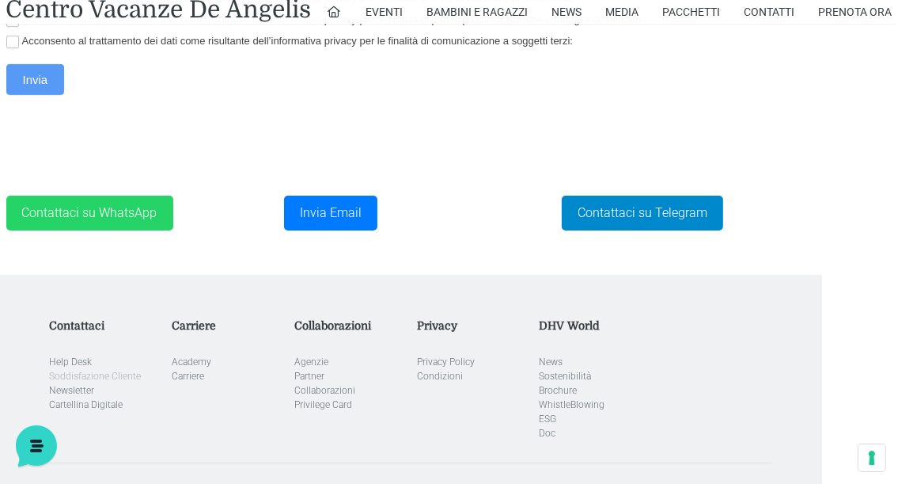
click at [116, 378] on link "Soddisfazione Cliente" at bounding box center [96, 375] width 92 height 11
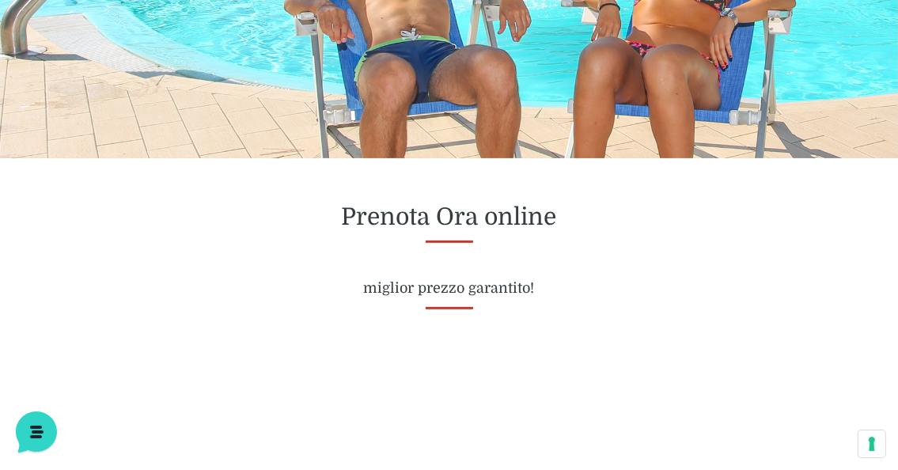
scroll to position [475, 0]
